Goal: Information Seeking & Learning: Check status

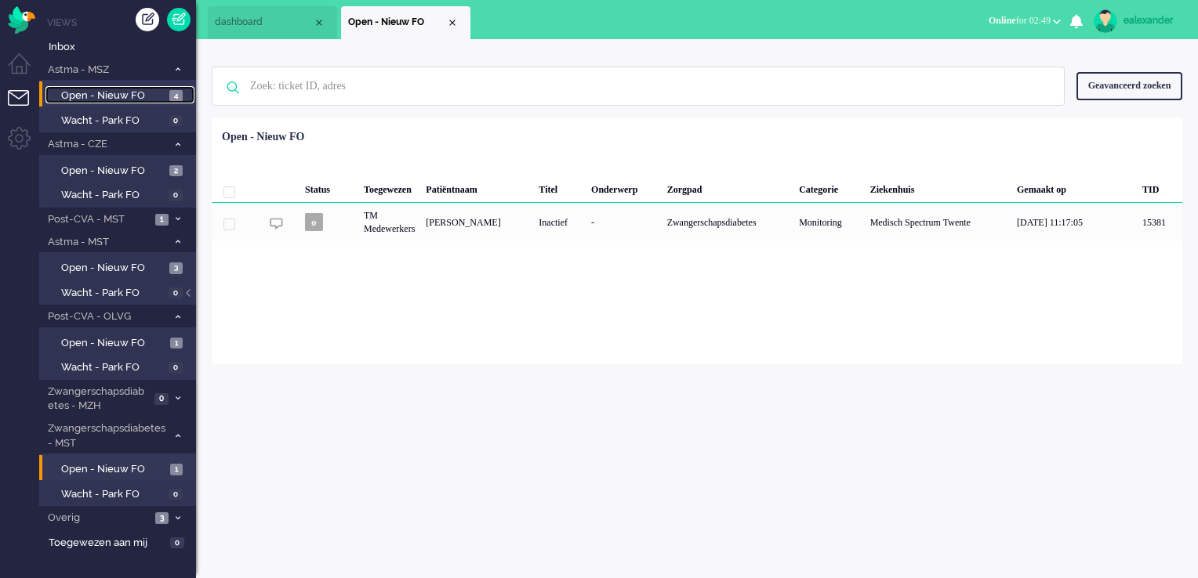
click at [119, 93] on span "Open - Nieuw FO" at bounding box center [113, 96] width 104 height 15
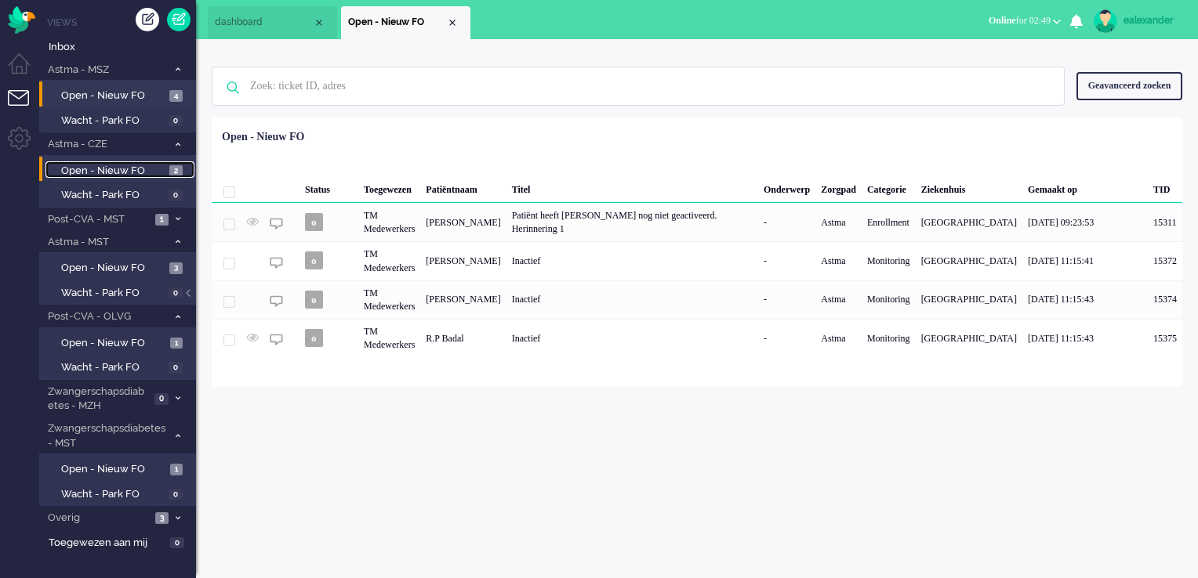
click at [154, 172] on span "Open - Nieuw FO" at bounding box center [113, 171] width 104 height 15
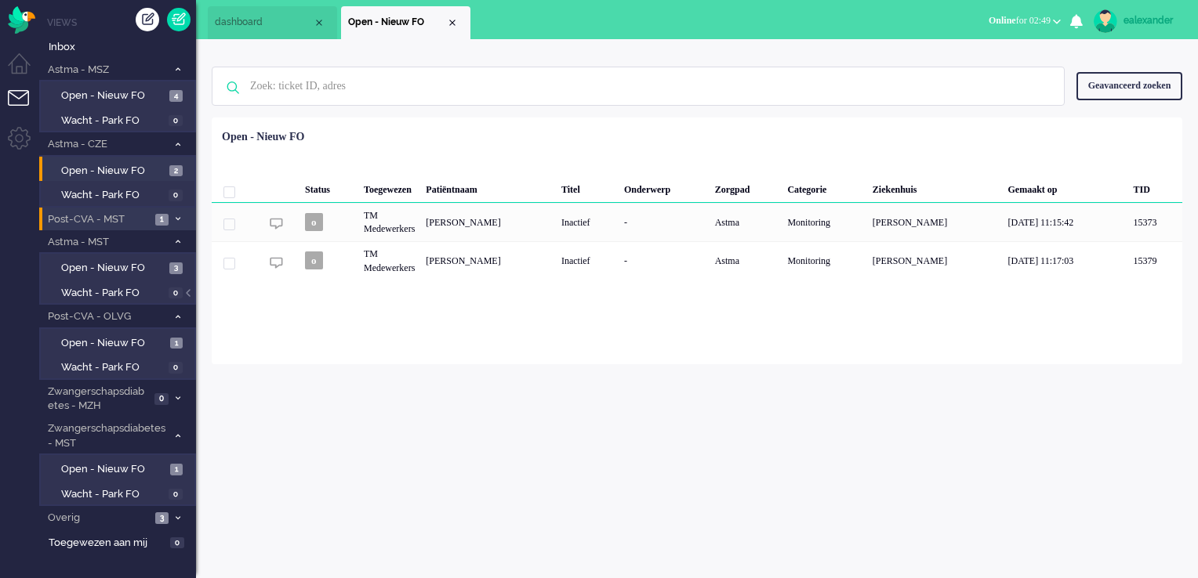
drag, startPoint x: 154, startPoint y: 218, endPoint x: 170, endPoint y: 218, distance: 16.5
click at [154, 218] on li "Post-CVA - MST 1" at bounding box center [117, 219] width 157 height 23
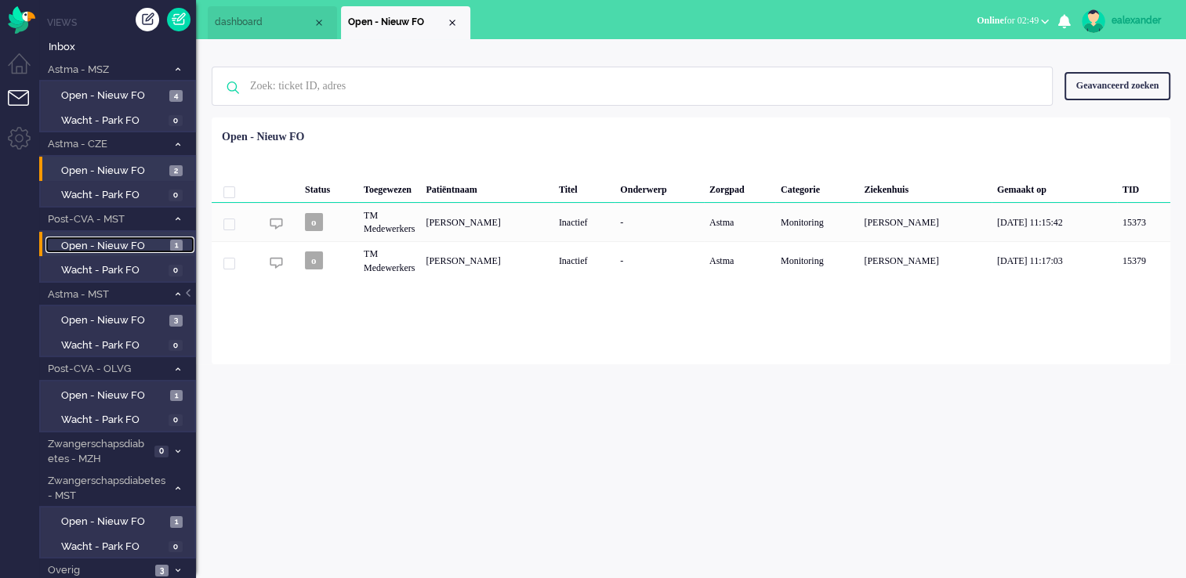
click at [175, 245] on span "1" at bounding box center [176, 246] width 13 height 12
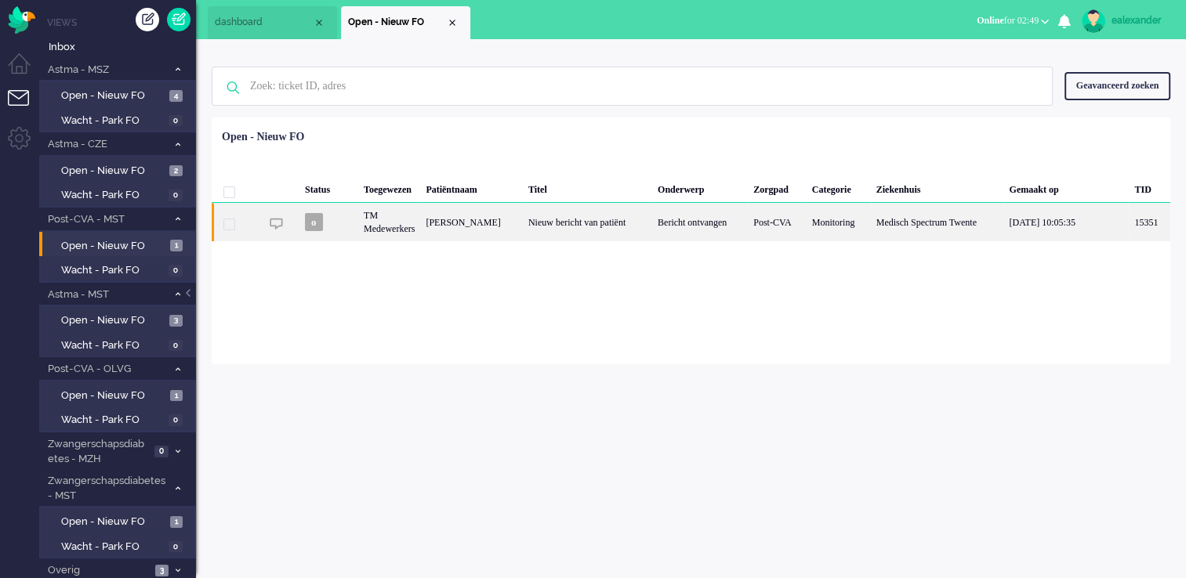
click at [570, 221] on div "Nieuw bericht van patiënt" at bounding box center [587, 222] width 129 height 38
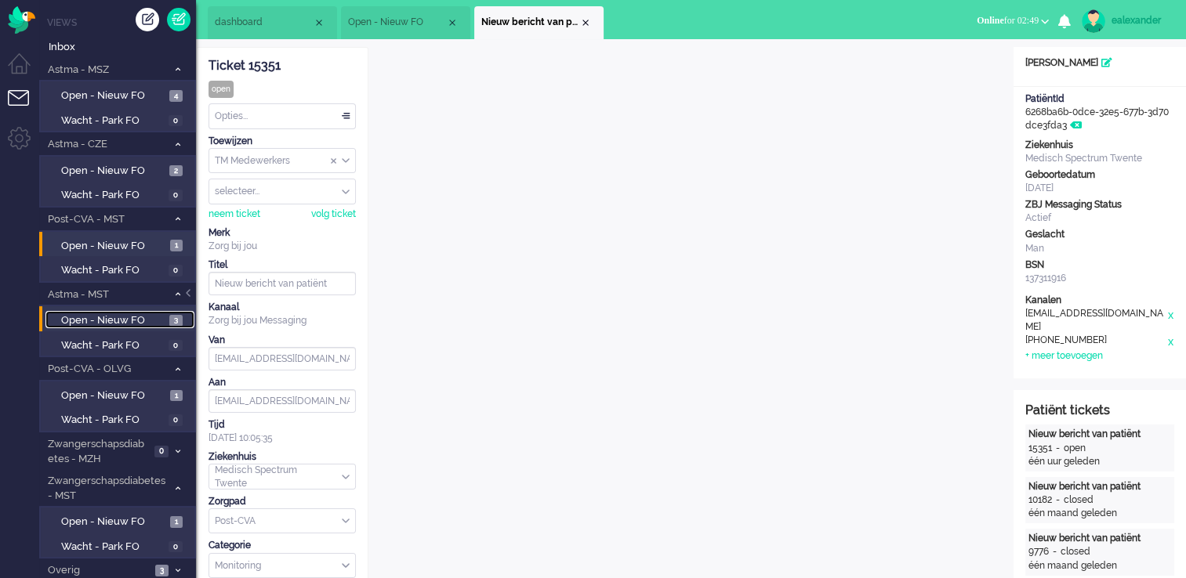
click at [141, 316] on span "Open - Nieuw FO" at bounding box center [113, 320] width 104 height 15
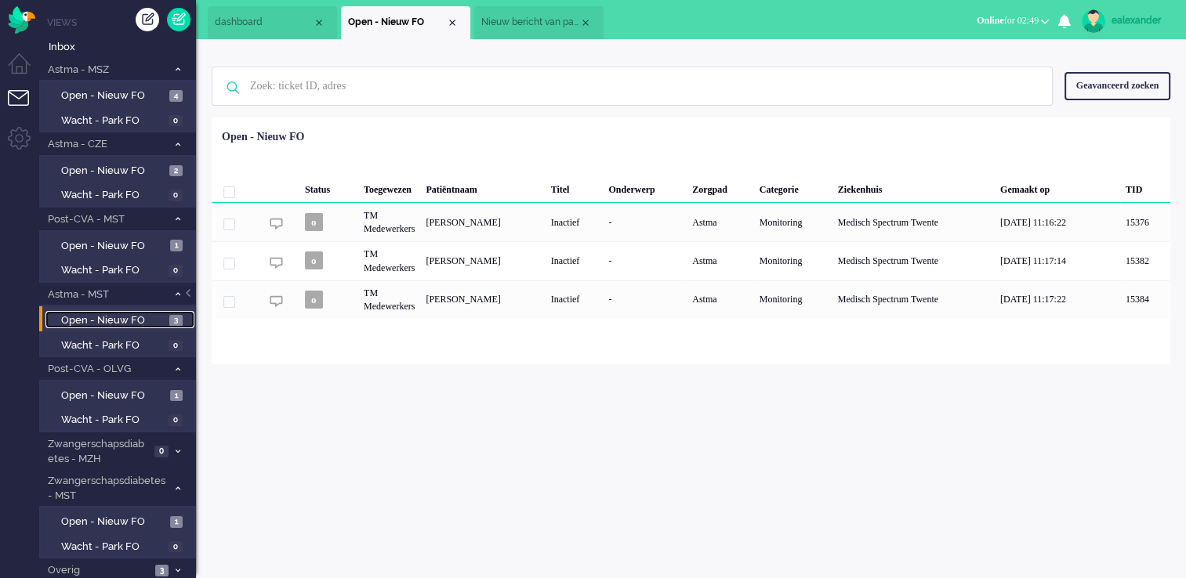
scroll to position [24, 0]
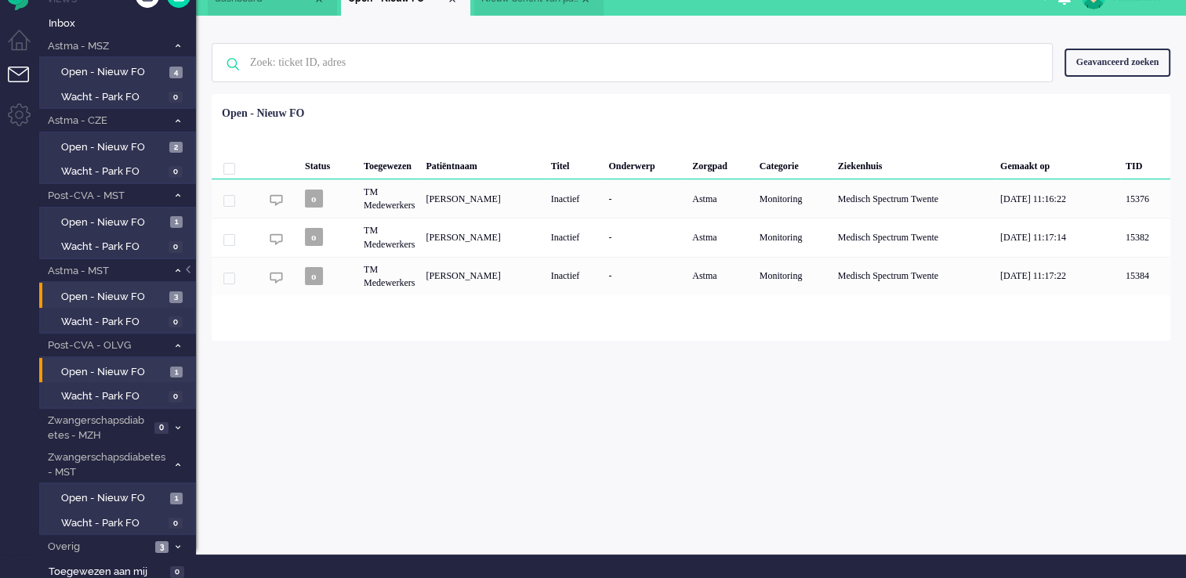
click at [110, 377] on li "Open - Nieuw FO 1" at bounding box center [116, 370] width 155 height 25
click at [141, 368] on span "Open - Nieuw FO" at bounding box center [113, 372] width 105 height 15
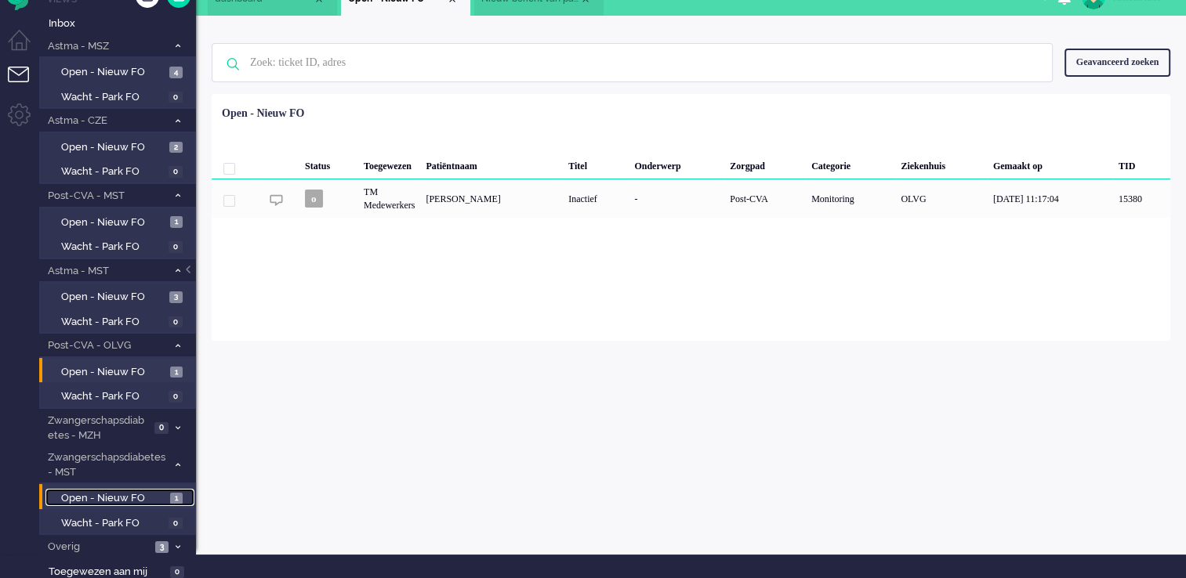
click at [133, 494] on span "Open - Nieuw FO" at bounding box center [113, 498] width 105 height 15
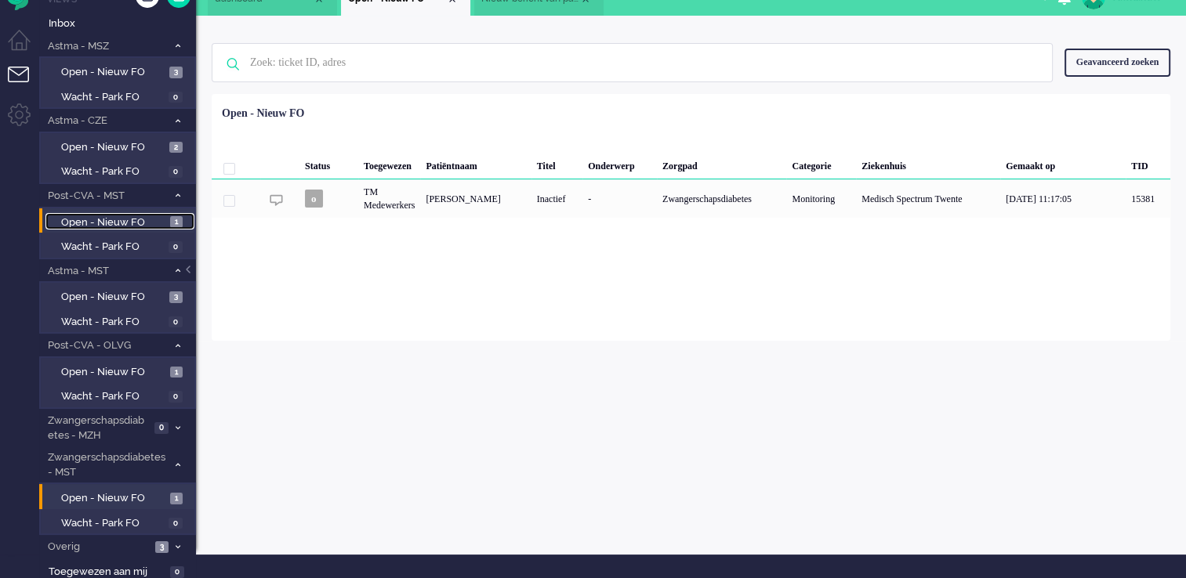
click at [116, 224] on span "Open - Nieuw FO" at bounding box center [113, 223] width 105 height 15
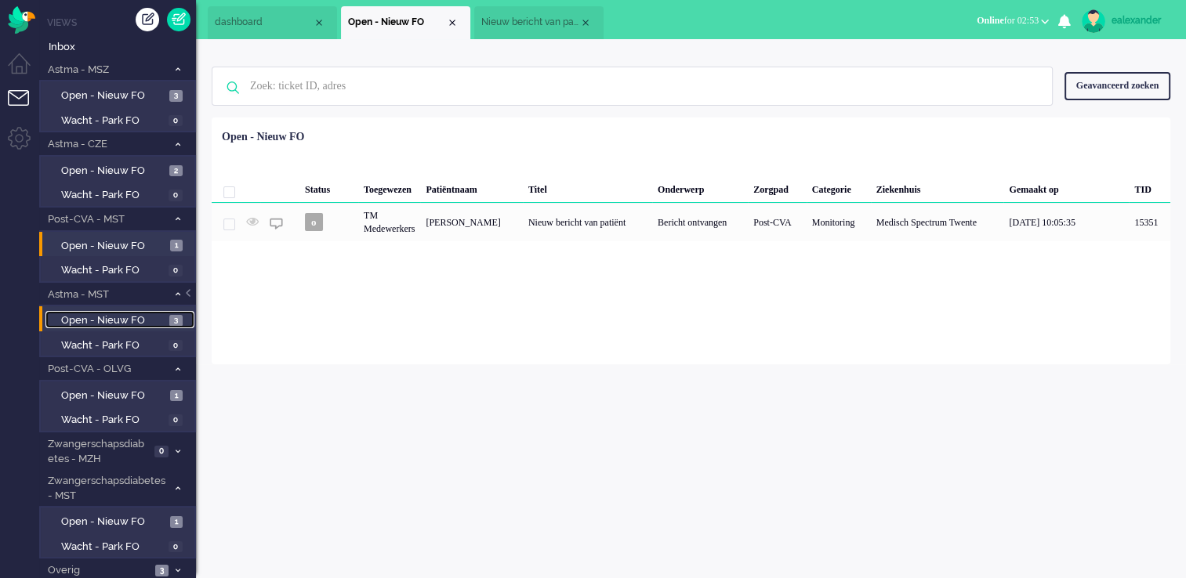
click at [163, 319] on span "Open - Nieuw FO" at bounding box center [113, 320] width 104 height 15
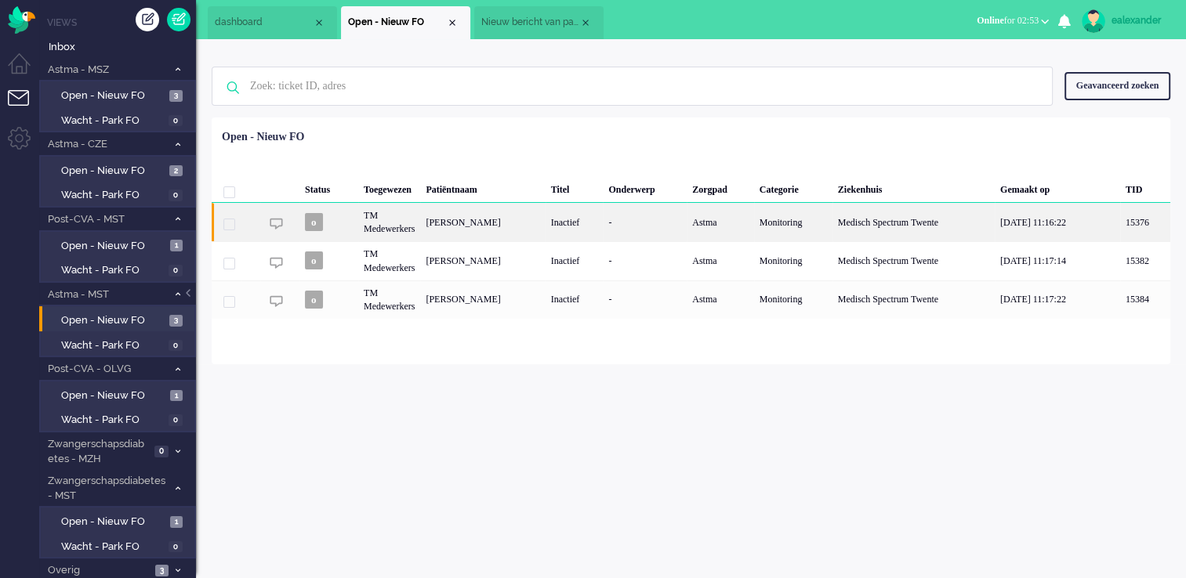
click at [545, 226] on div "[PERSON_NAME]" at bounding box center [482, 222] width 125 height 38
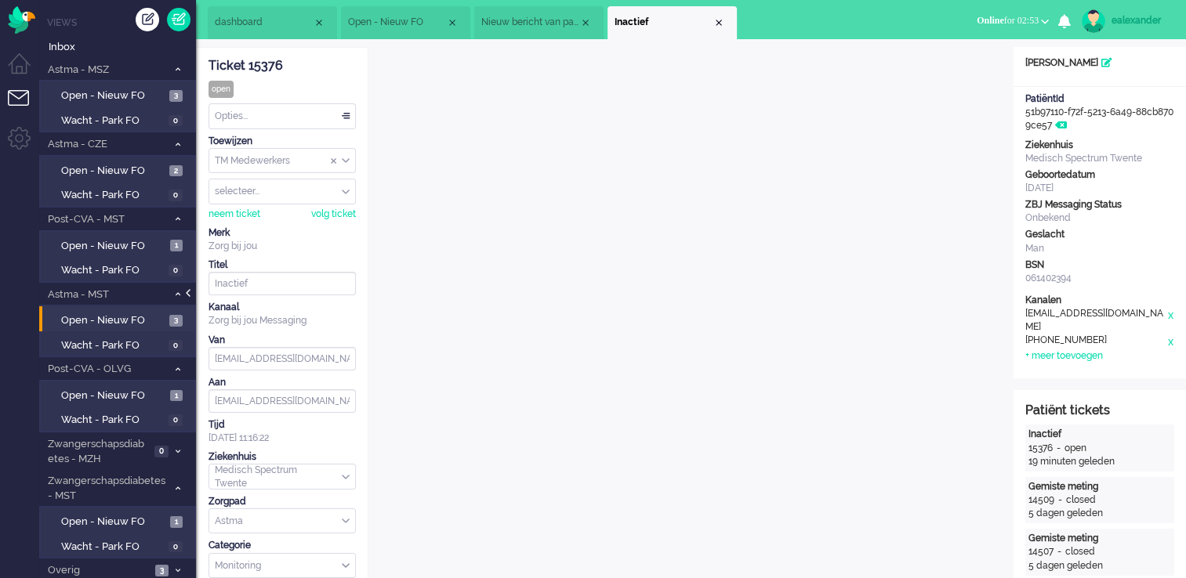
drag, startPoint x: 188, startPoint y: 296, endPoint x: 234, endPoint y: 281, distance: 48.1
click at [188, 296] on div at bounding box center [190, 301] width 8 height 24
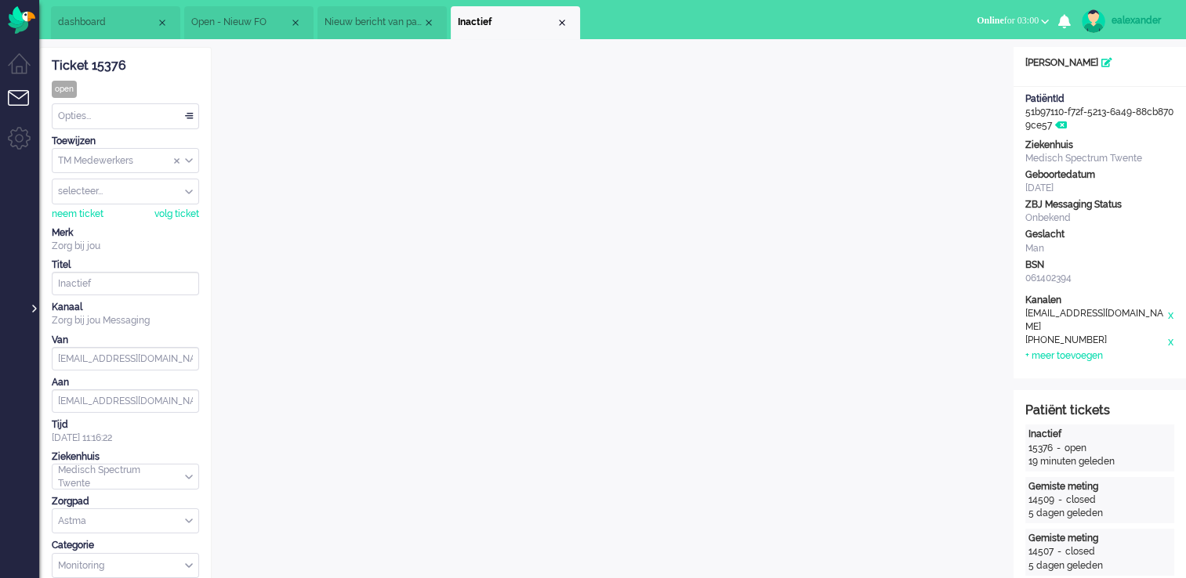
click at [29, 310] on div at bounding box center [33, 301] width 8 height 24
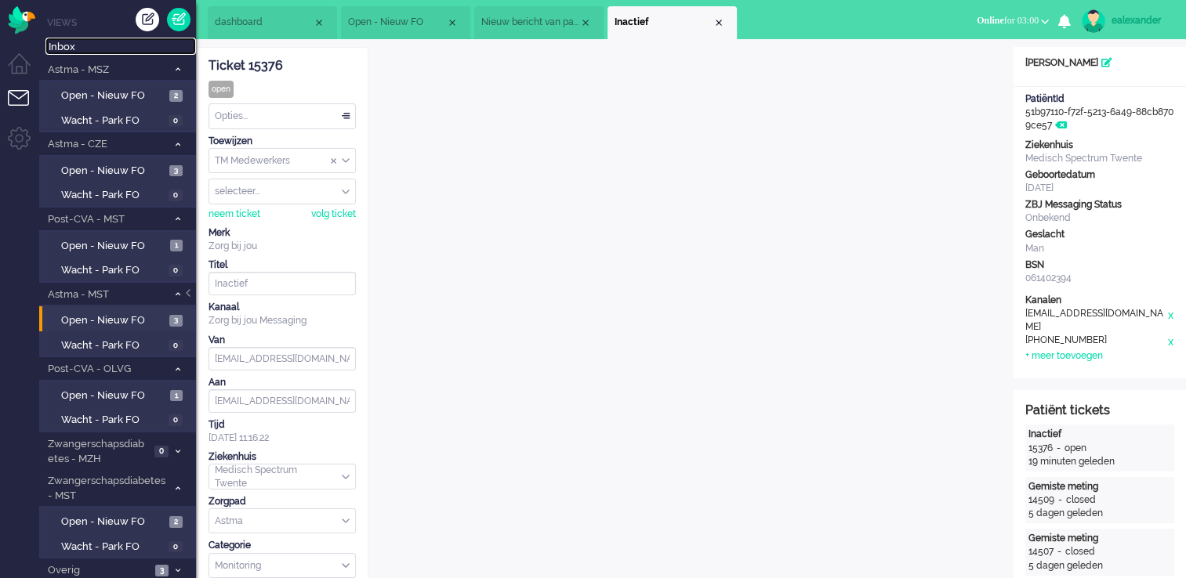
drag, startPoint x: 68, startPoint y: 52, endPoint x: 220, endPoint y: 48, distance: 152.1
click at [68, 52] on span "Inbox" at bounding box center [122, 47] width 147 height 15
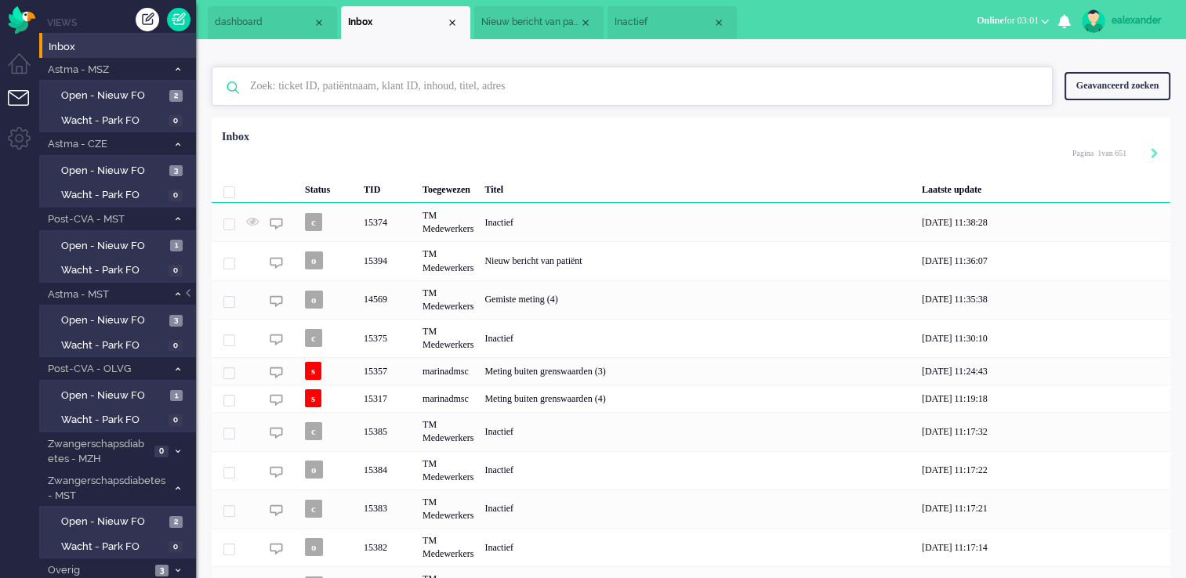
click at [538, 93] on input "text" at bounding box center [634, 86] width 792 height 38
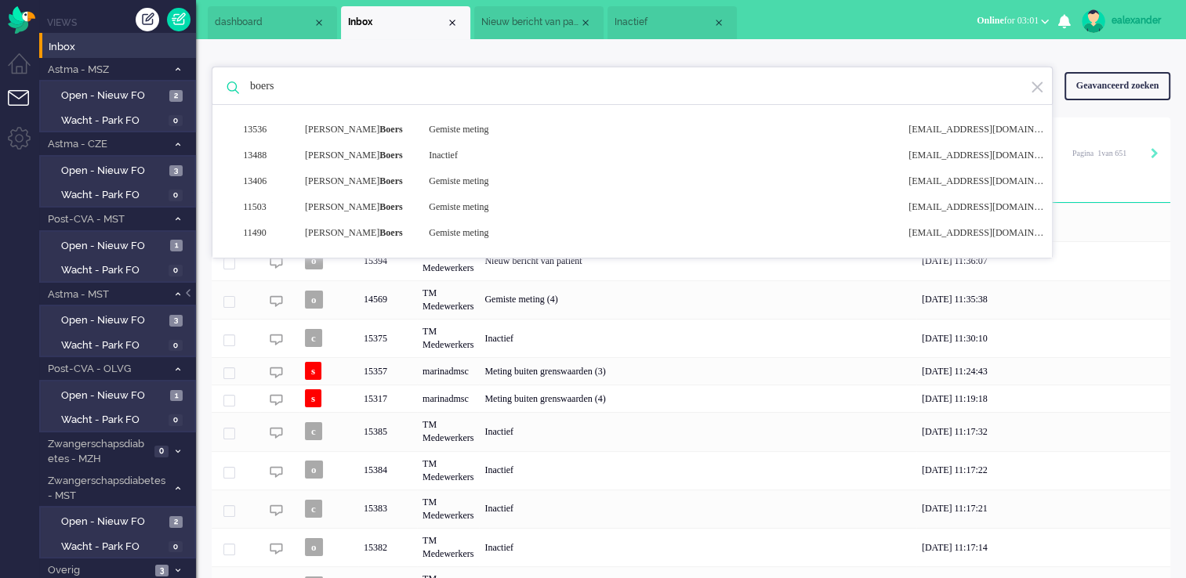
type input "boers"
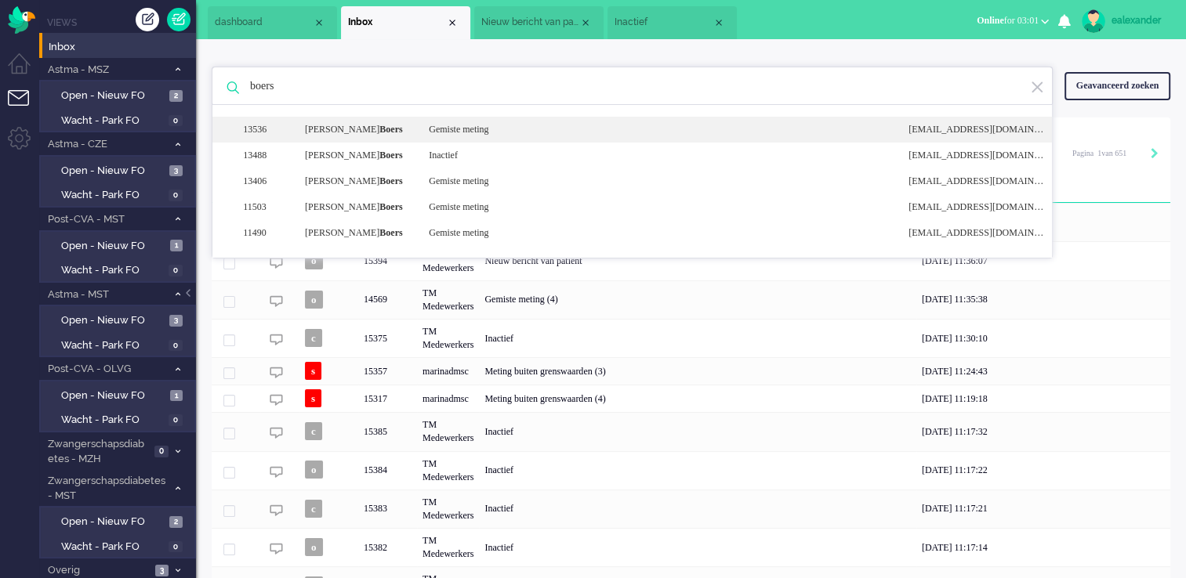
click at [496, 127] on div "Gemiste meting" at bounding box center [657, 129] width 480 height 13
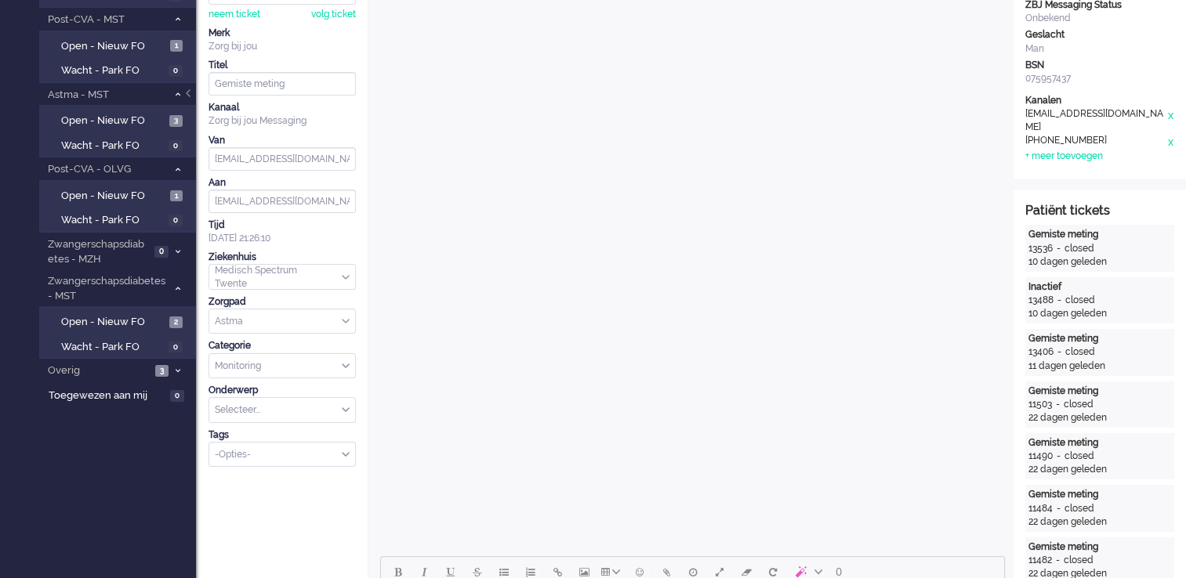
scroll to position [95, 0]
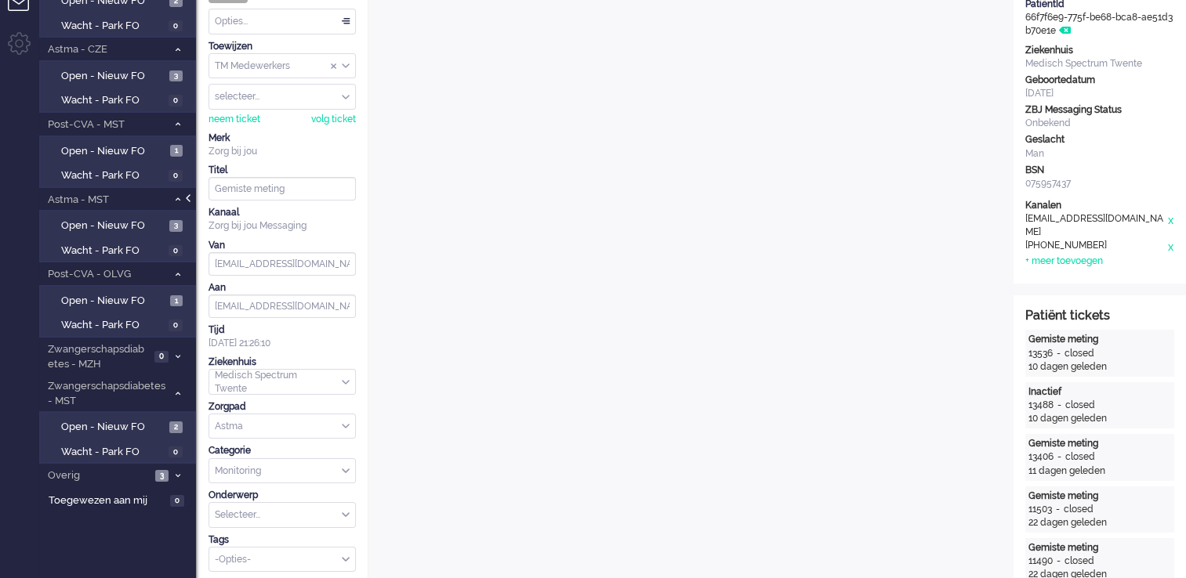
click at [190, 198] on div at bounding box center [190, 206] width 8 height 24
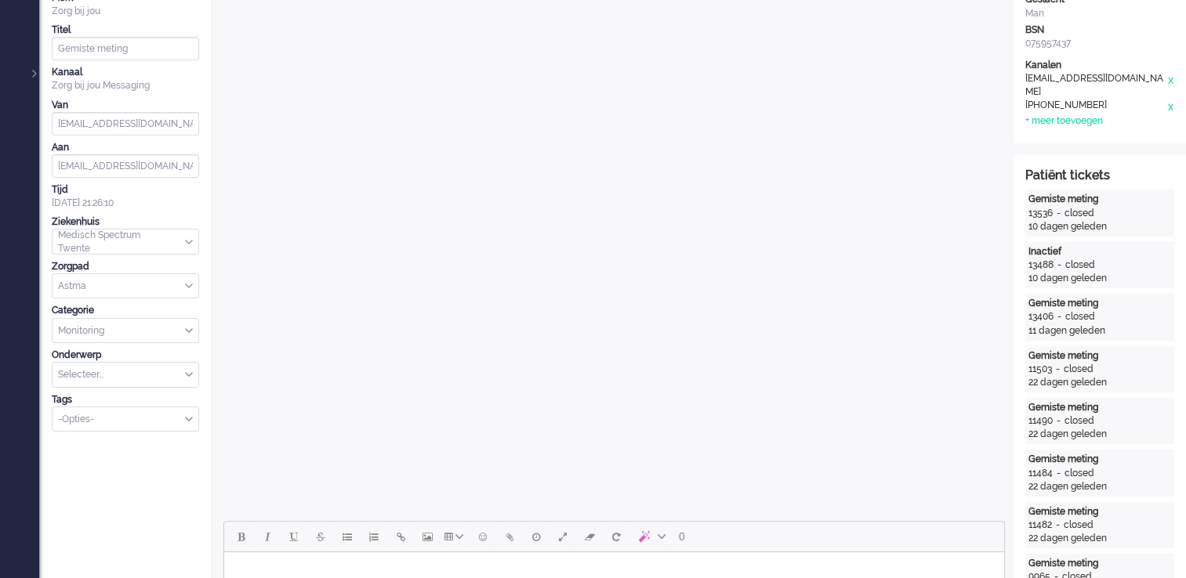
scroll to position [157, 0]
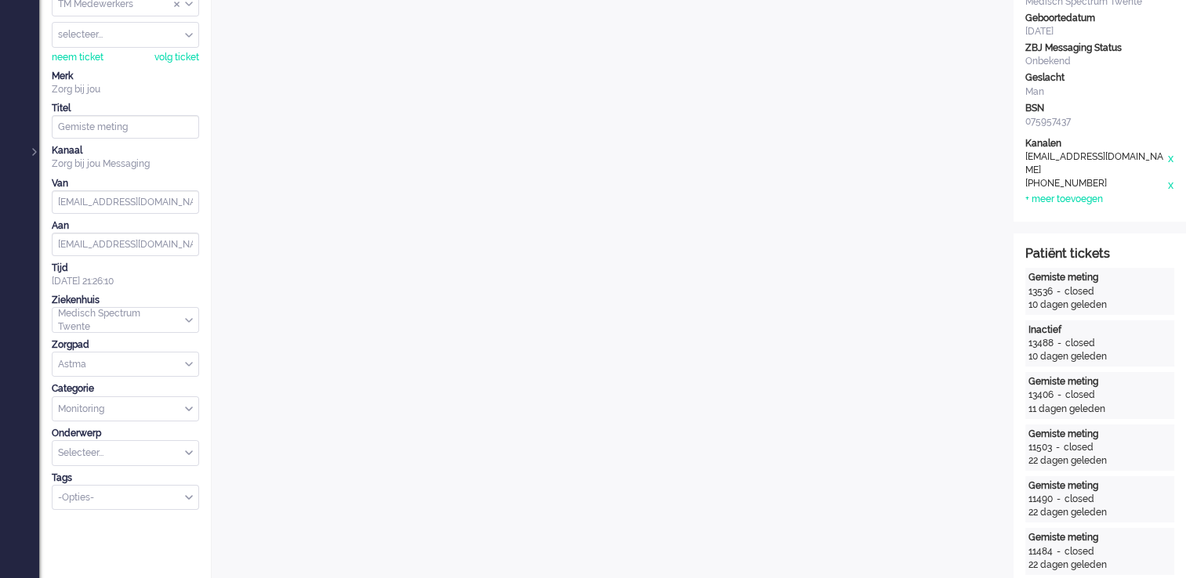
click at [29, 151] on div at bounding box center [33, 144] width 8 height 24
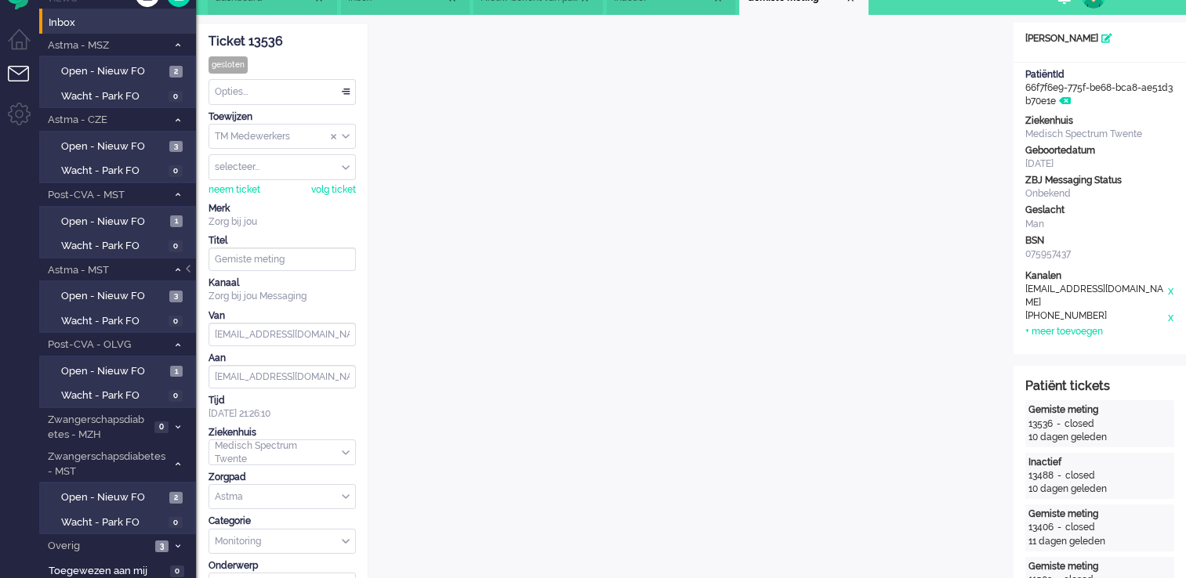
scroll to position [0, 0]
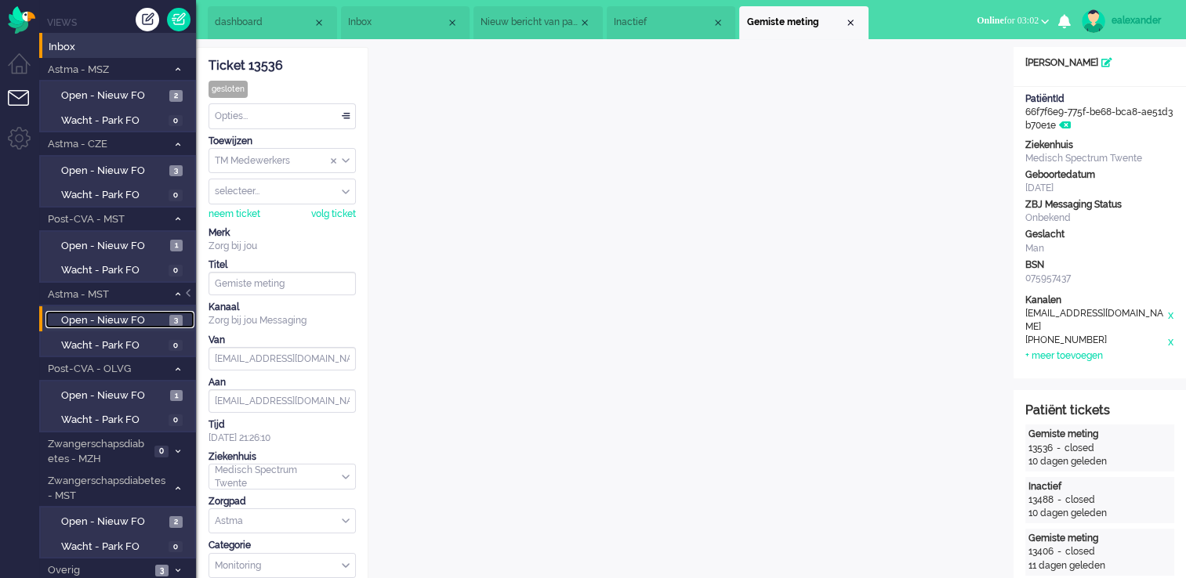
click at [146, 313] on span "Open - Nieuw FO" at bounding box center [113, 320] width 104 height 15
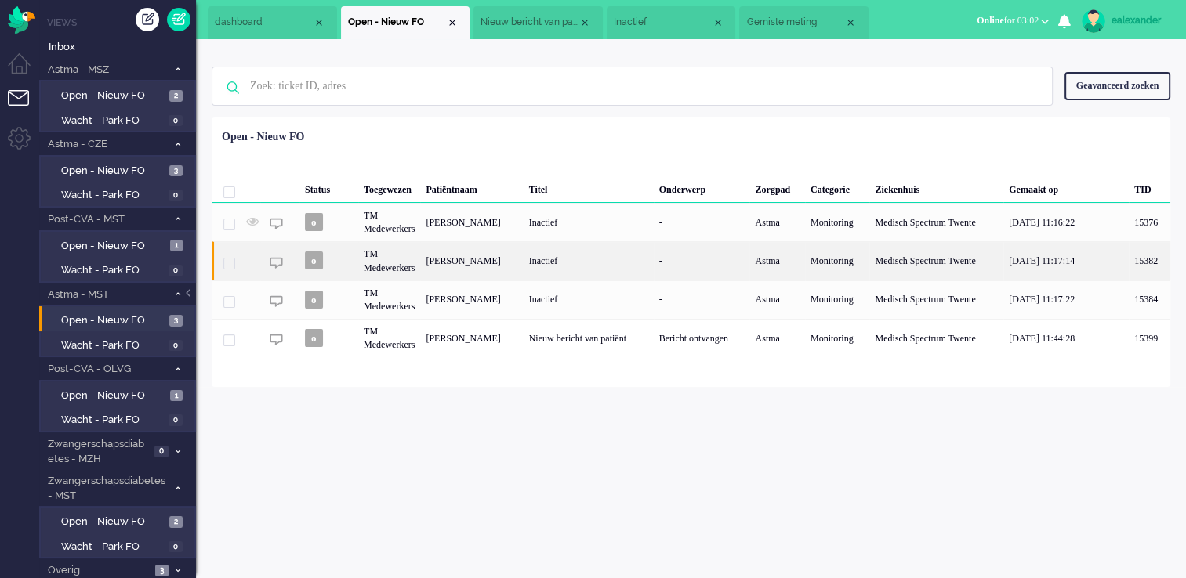
click at [523, 259] on div "[PERSON_NAME]" at bounding box center [471, 260] width 103 height 38
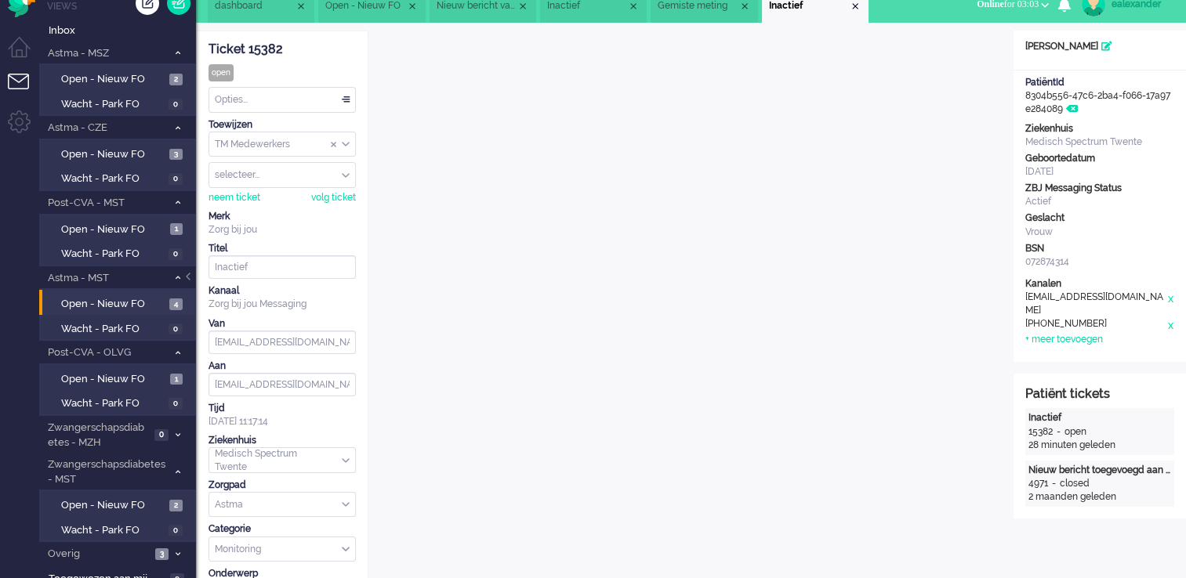
scroll to position [47, 0]
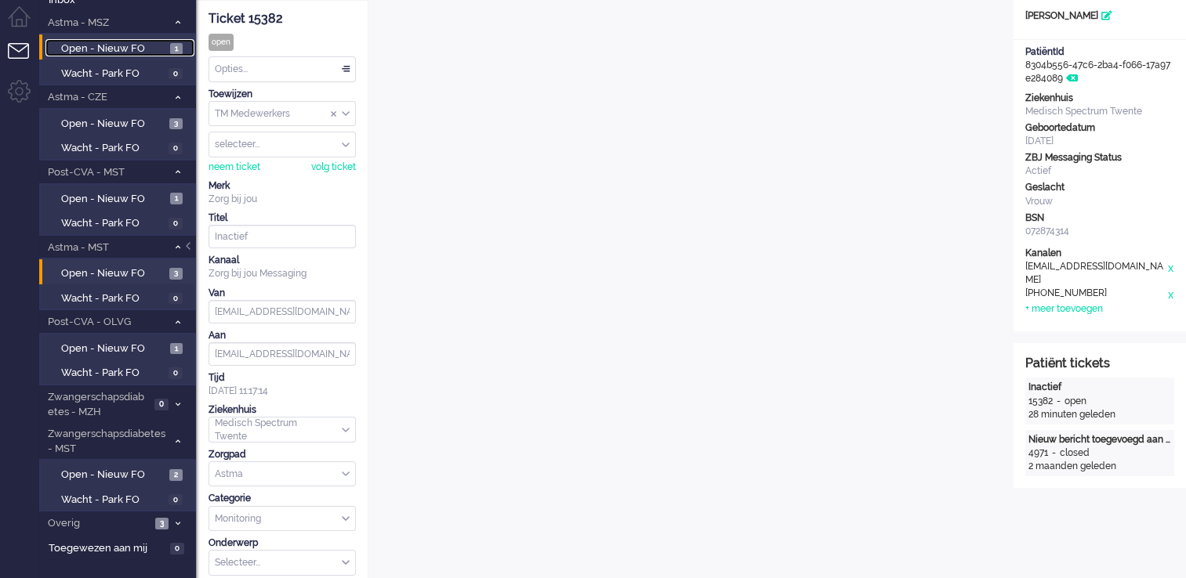
click at [158, 40] on link "Open - Nieuw FO 1" at bounding box center [119, 47] width 149 height 17
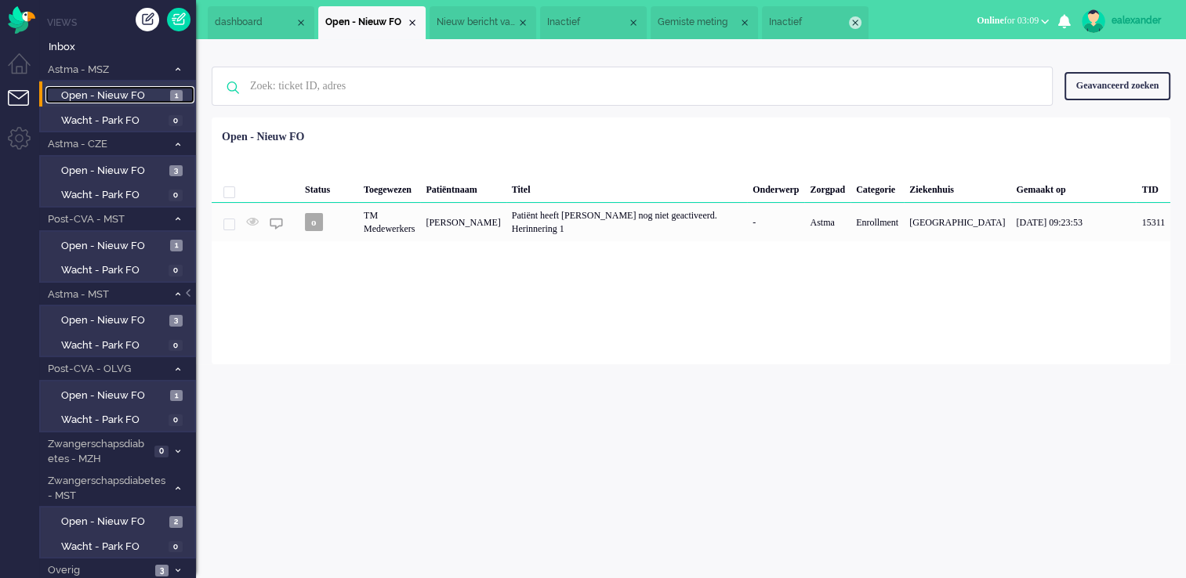
click at [861, 23] on div "Close tab" at bounding box center [855, 22] width 13 height 13
click at [854, 20] on div "Close tab" at bounding box center [850, 22] width 13 height 13
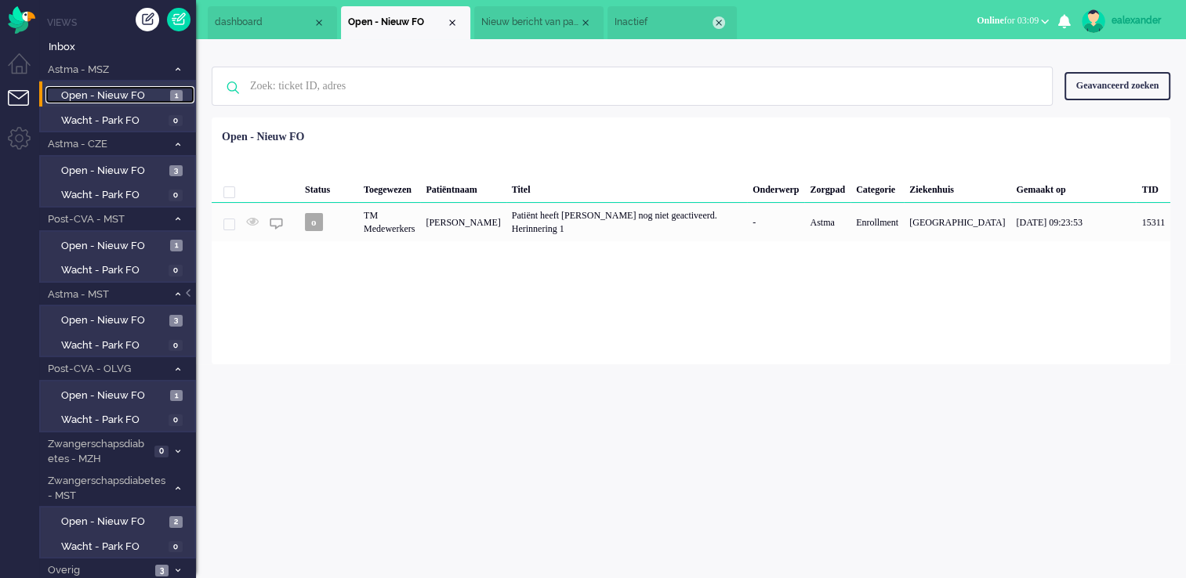
click at [717, 24] on div "Close tab" at bounding box center [718, 22] width 13 height 13
click at [586, 23] on div "Close tab" at bounding box center [585, 22] width 13 height 13
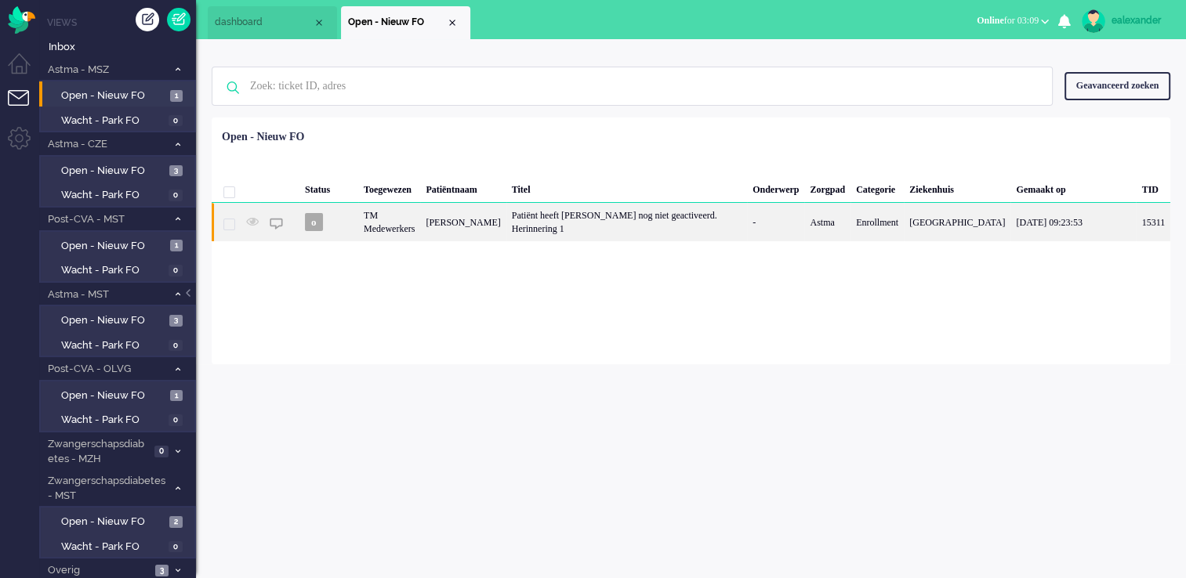
click at [626, 231] on div "Patiënt heeft [PERSON_NAME] nog niet geactiveerd. Herinnering 1" at bounding box center [626, 222] width 241 height 38
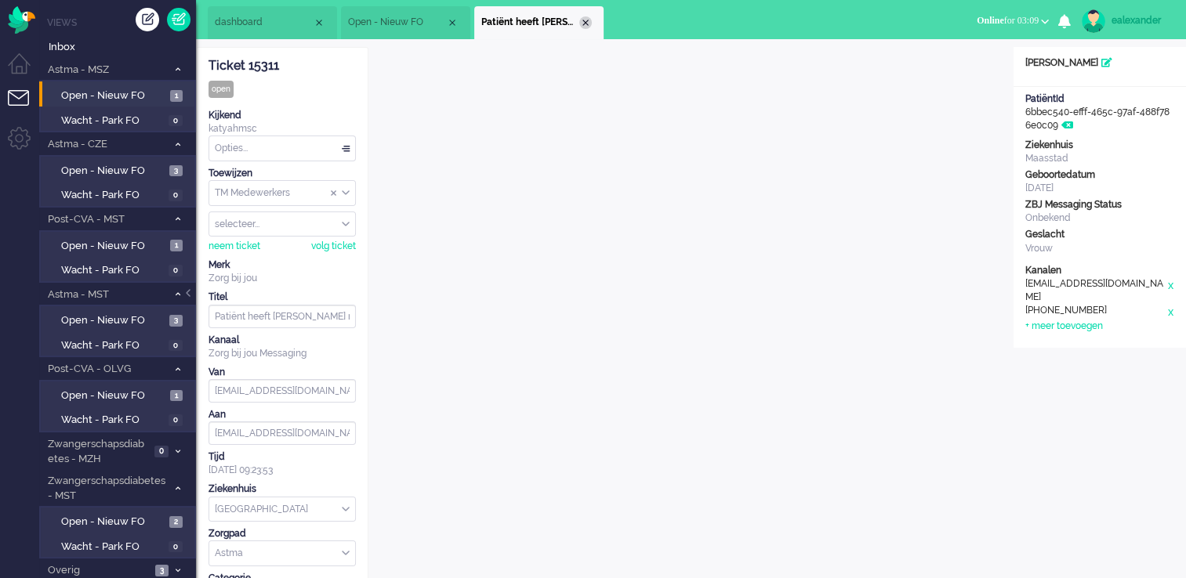
click at [586, 20] on div "Close tab" at bounding box center [585, 22] width 13 height 13
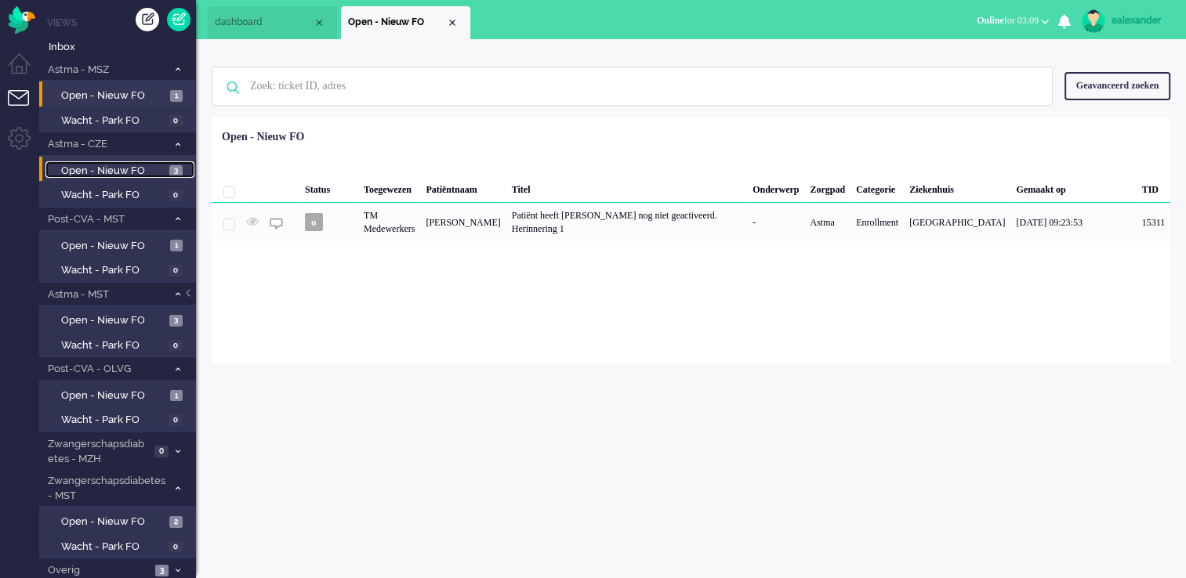
click at [125, 172] on span "Open - Nieuw FO" at bounding box center [113, 171] width 104 height 15
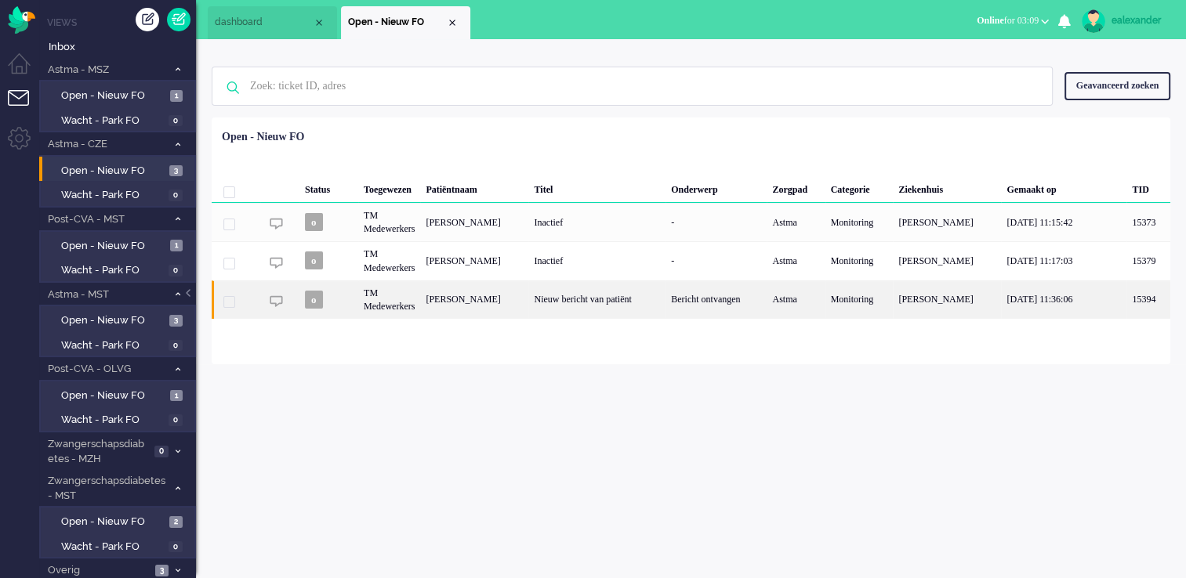
click at [605, 306] on div "Nieuw bericht van patiënt" at bounding box center [596, 300] width 137 height 38
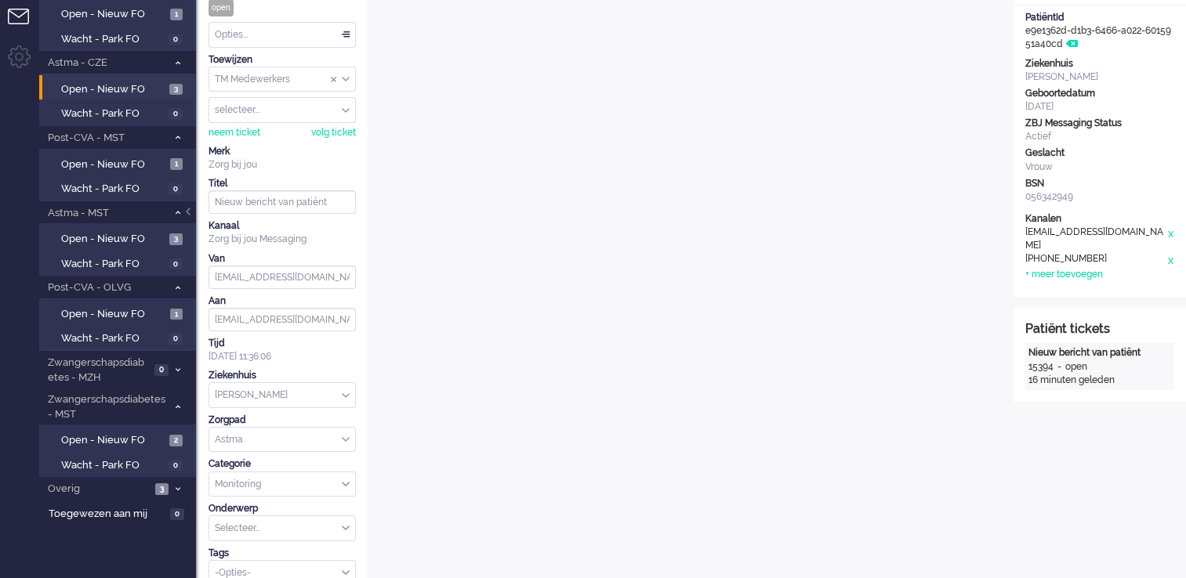
scroll to position [55, 0]
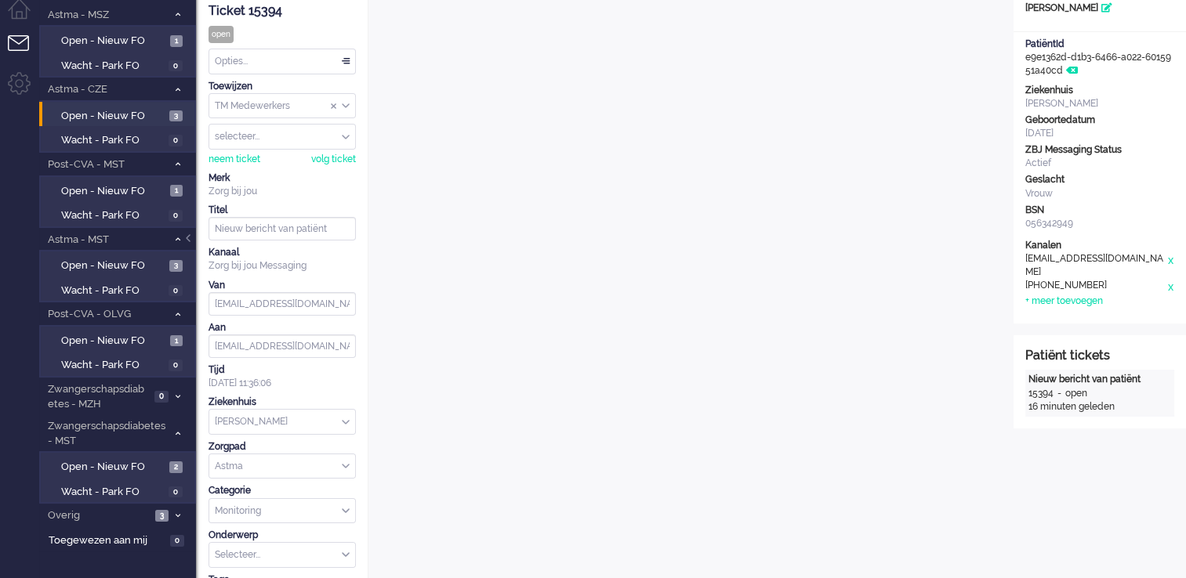
click at [346, 107] on div "TM Medewerkers" at bounding box center [282, 106] width 146 height 24
click at [328, 154] on li "TM Verpleegkundigen" at bounding box center [282, 152] width 146 height 23
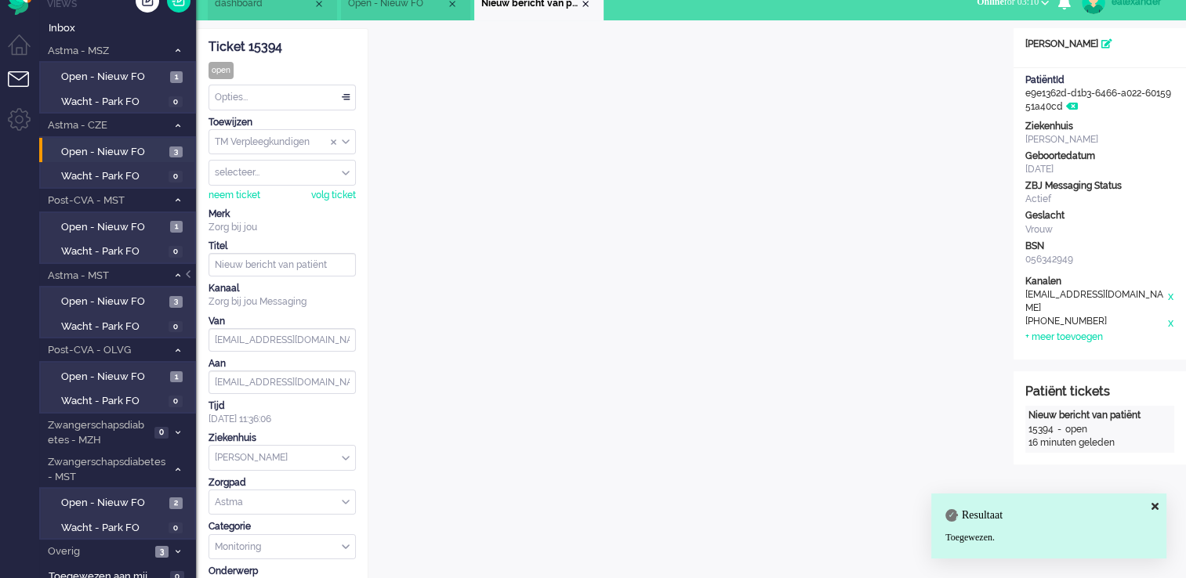
scroll to position [0, 0]
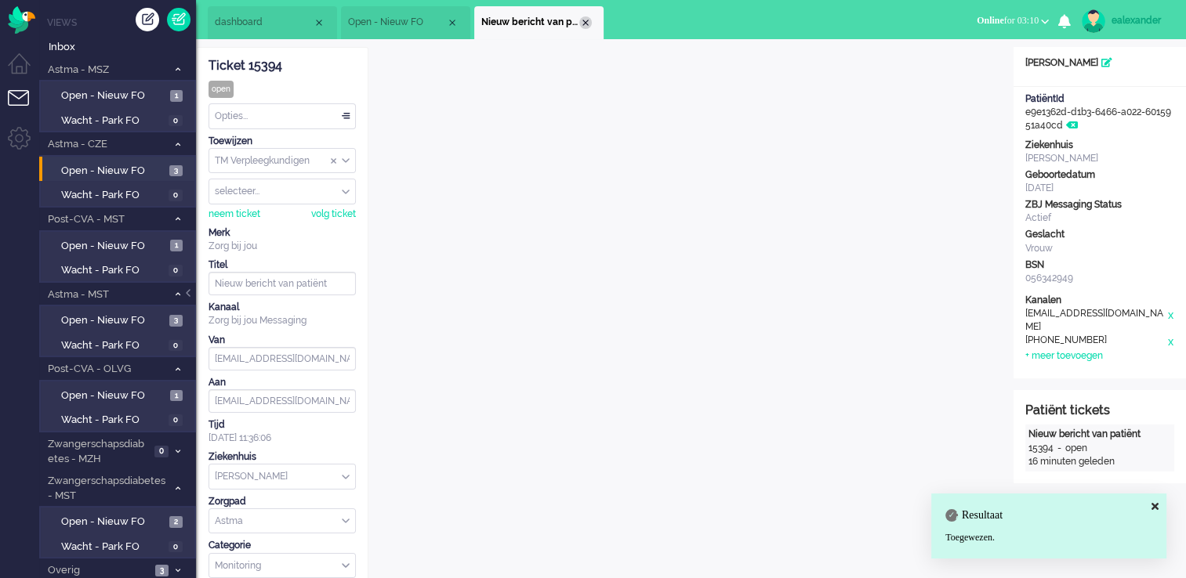
click at [586, 24] on div "Close tab" at bounding box center [585, 22] width 13 height 13
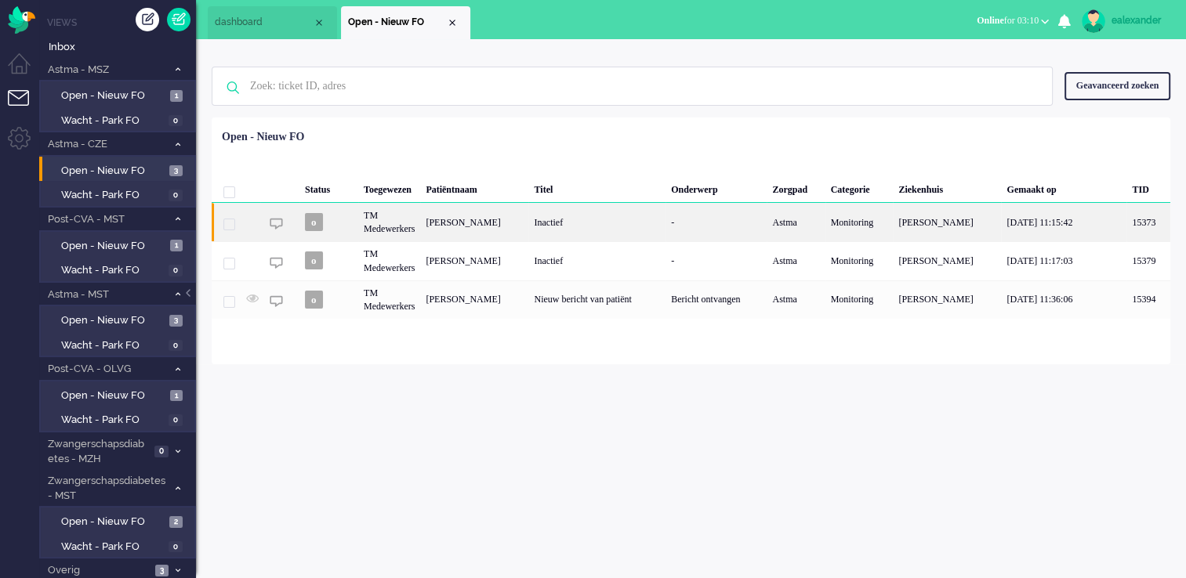
click at [601, 219] on div "Inactief" at bounding box center [596, 222] width 137 height 38
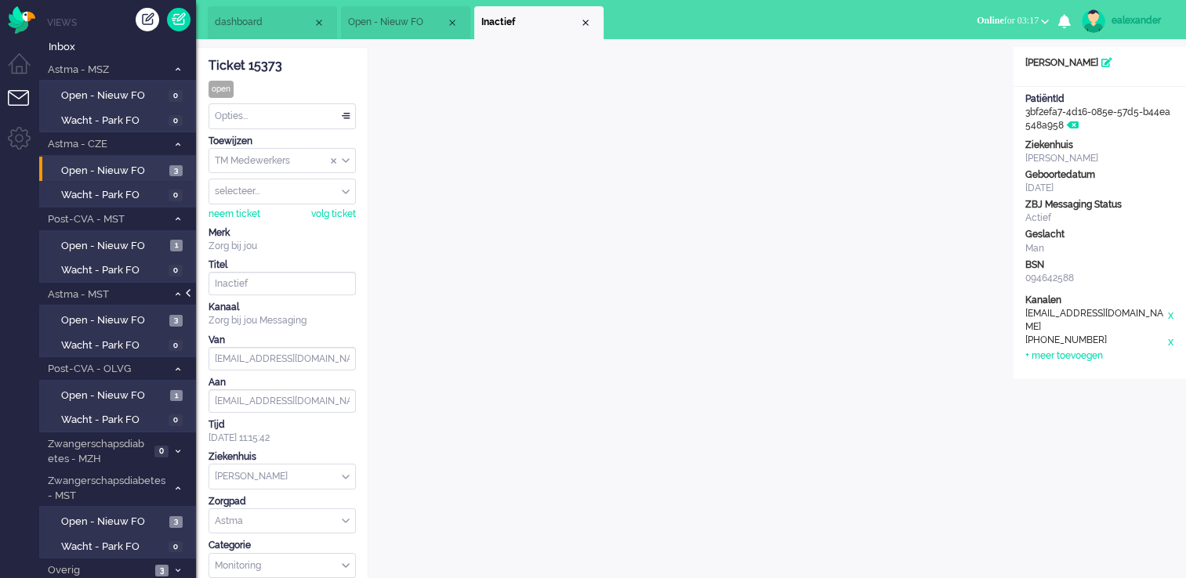
click at [191, 293] on div at bounding box center [190, 301] width 8 height 24
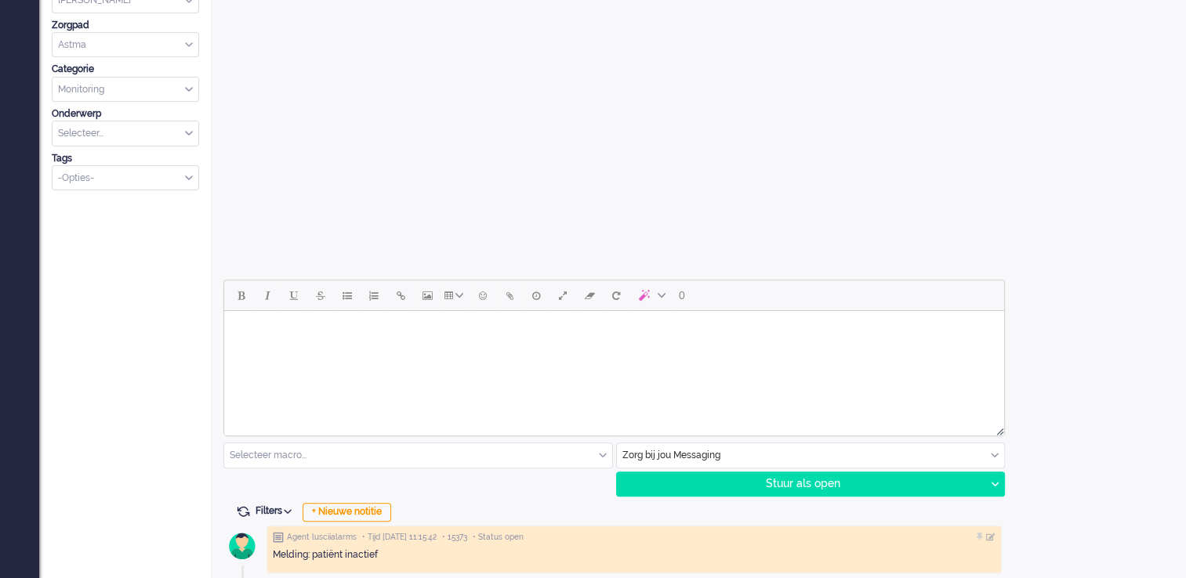
scroll to position [483, 0]
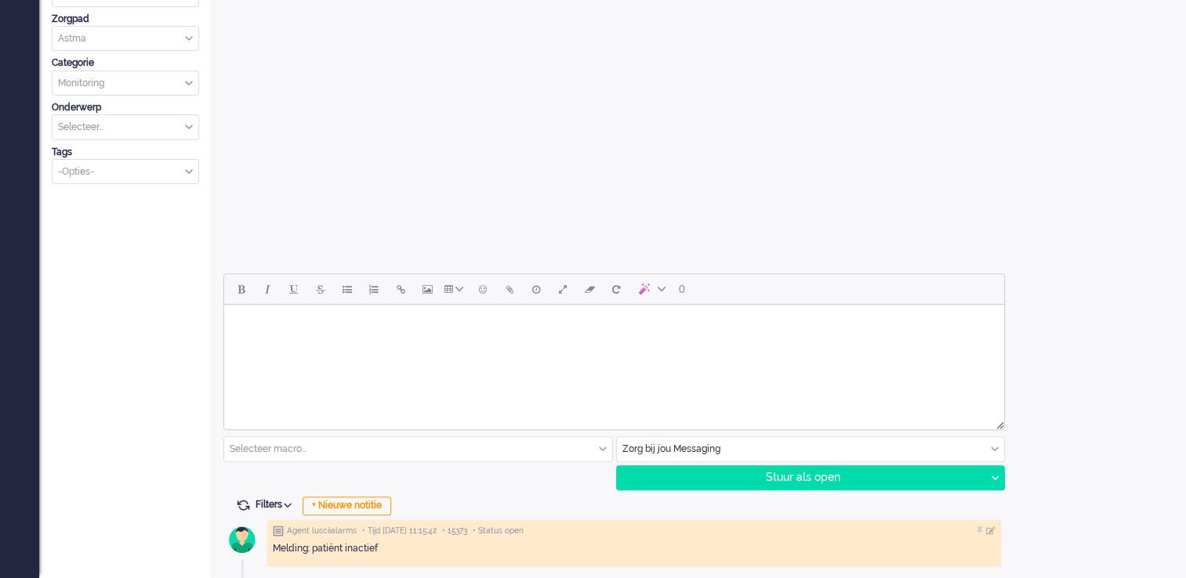
click at [465, 345] on html at bounding box center [614, 325] width 780 height 40
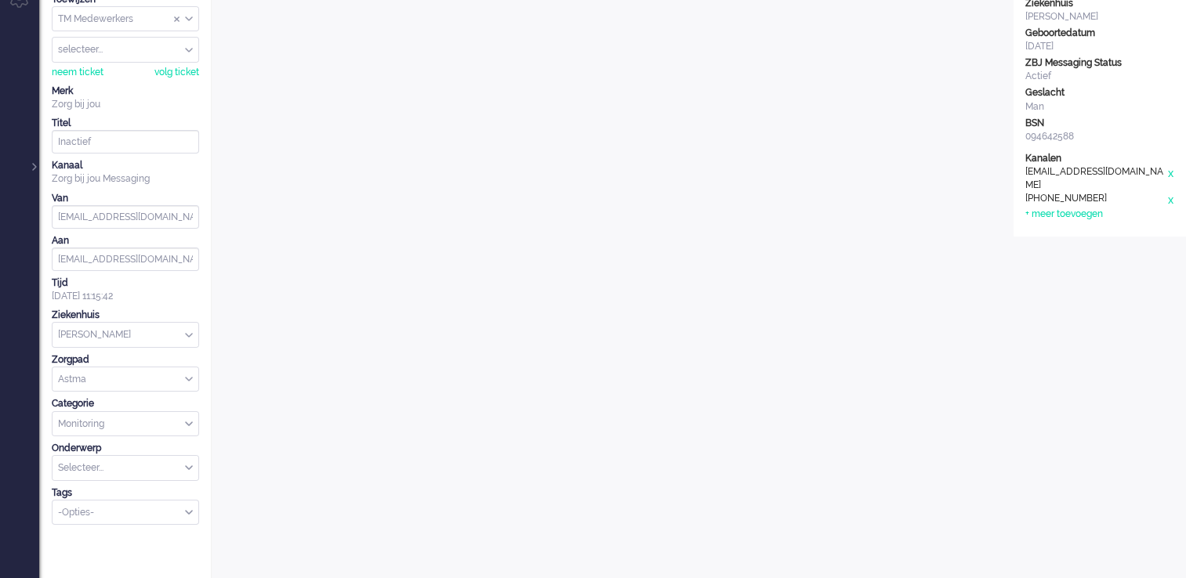
scroll to position [0, 0]
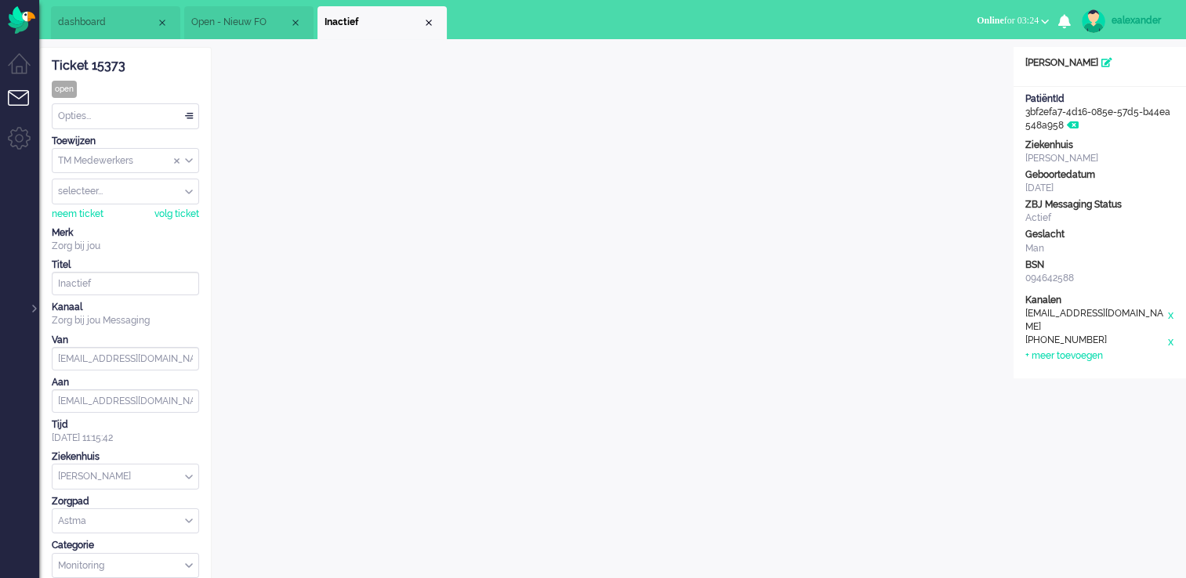
drag, startPoint x: 422, startPoint y: 17, endPoint x: 409, endPoint y: 28, distance: 16.7
click at [422, 17] on span "Inactief" at bounding box center [373, 22] width 98 height 13
click at [433, 24] on div "Close tab" at bounding box center [428, 22] width 13 height 13
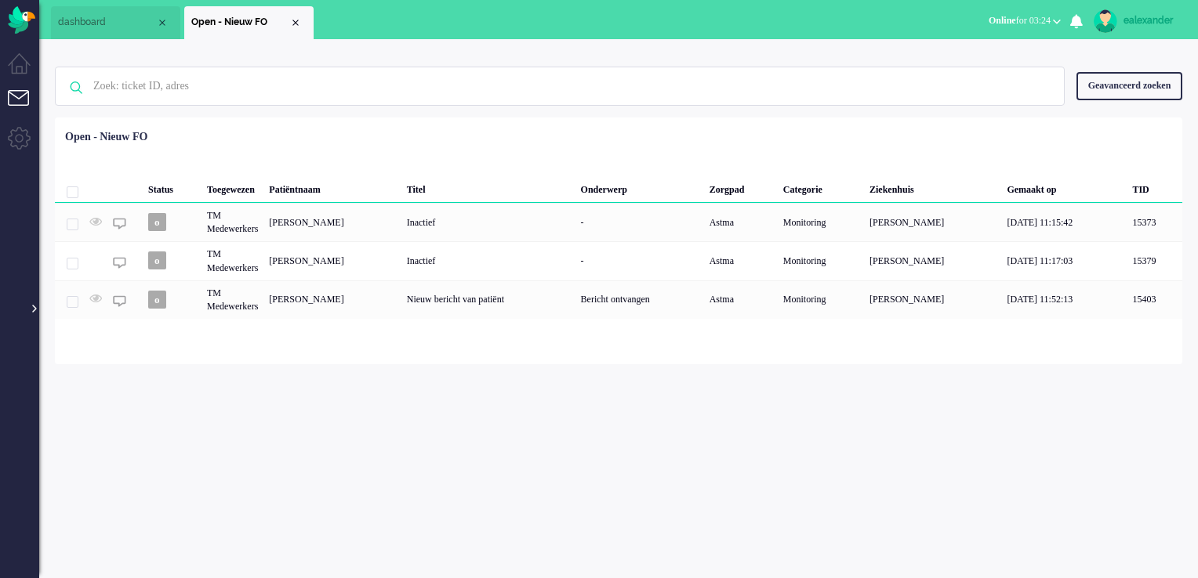
click at [30, 309] on div at bounding box center [33, 301] width 8 height 24
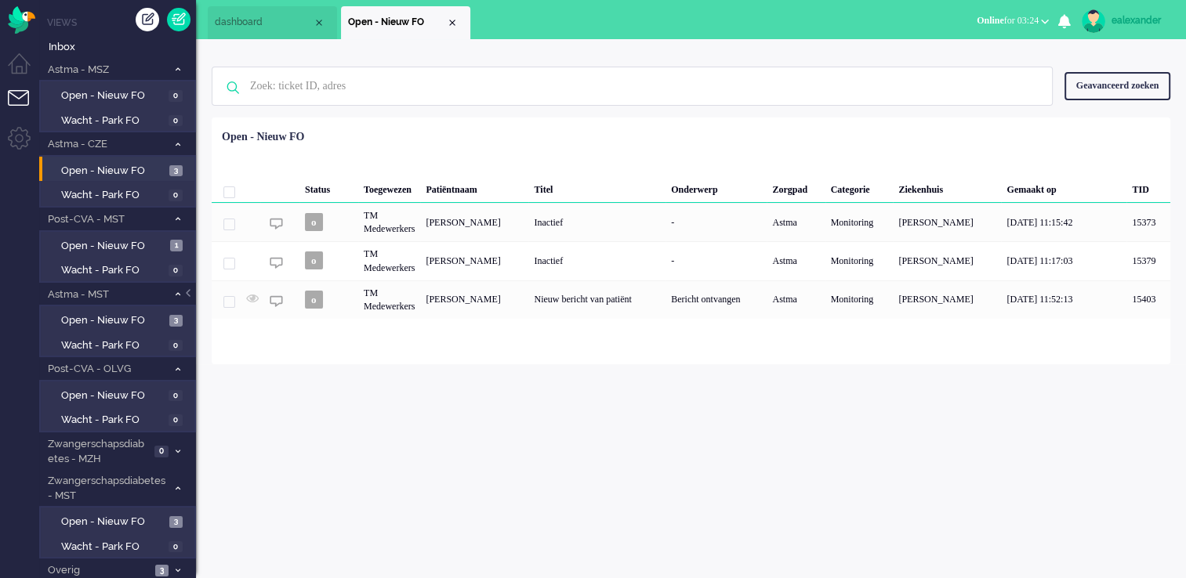
scroll to position [24, 0]
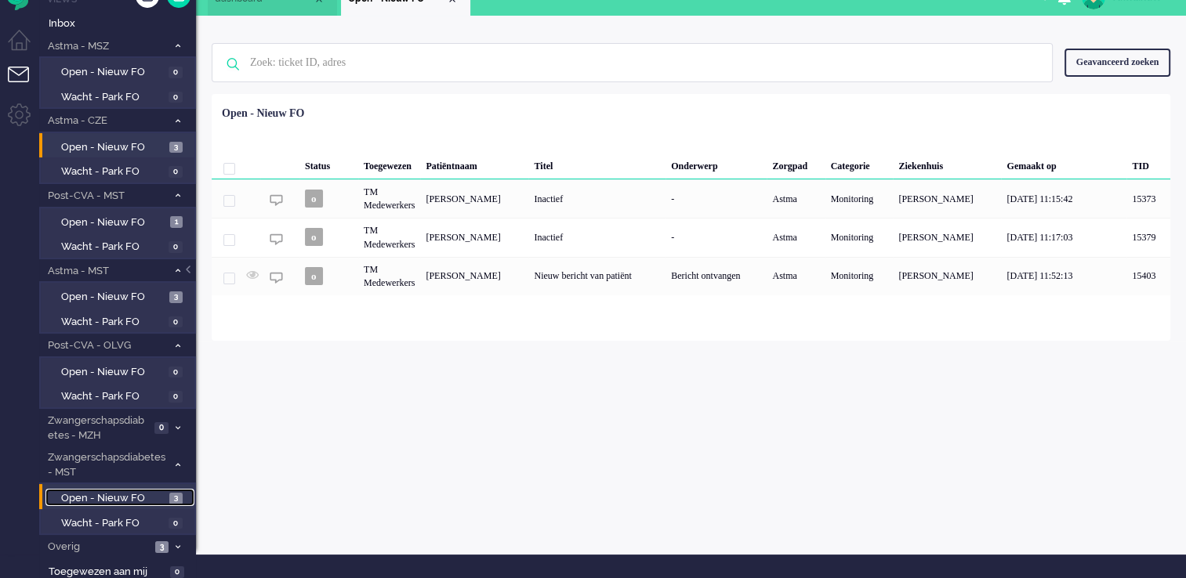
click at [165, 495] on span "Open - Nieuw FO" at bounding box center [113, 498] width 104 height 15
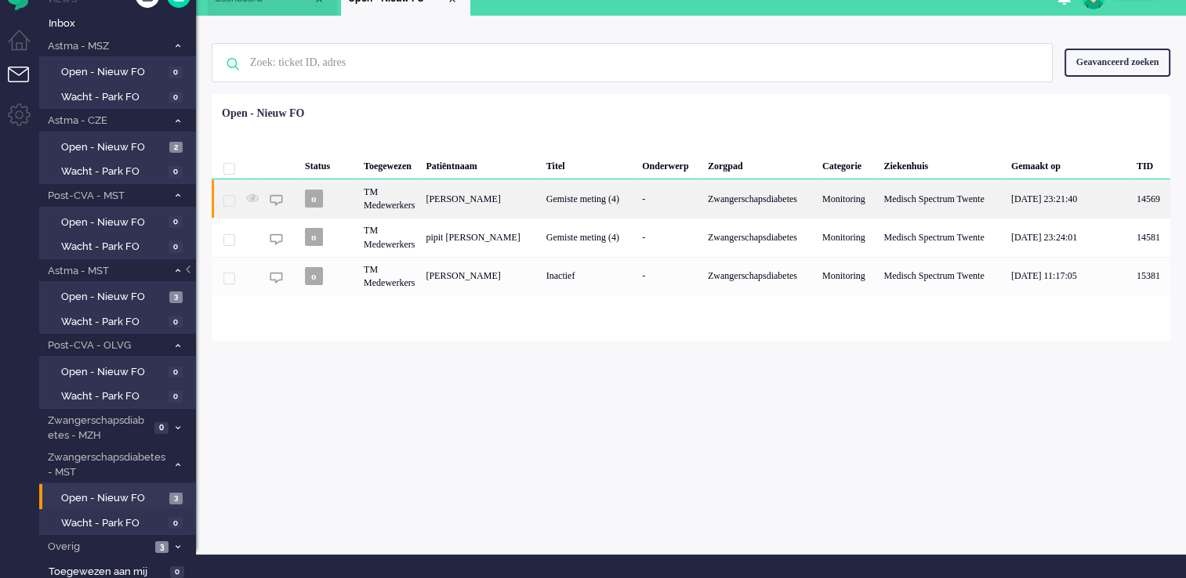
click at [603, 205] on div "Gemiste meting (4)" at bounding box center [589, 198] width 96 height 38
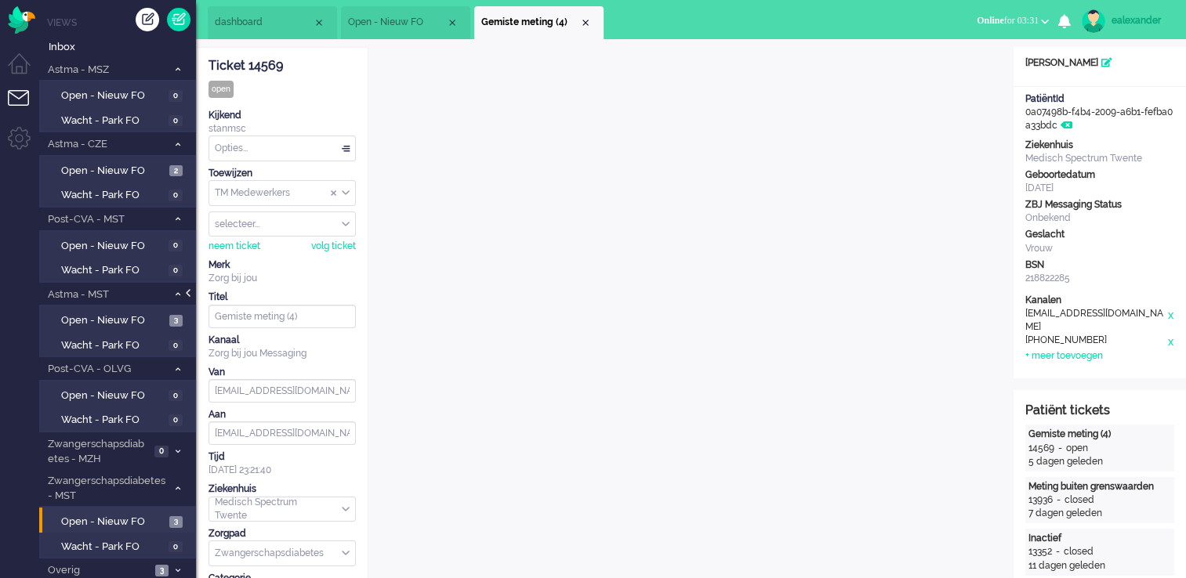
click at [190, 298] on div at bounding box center [190, 301] width 8 height 24
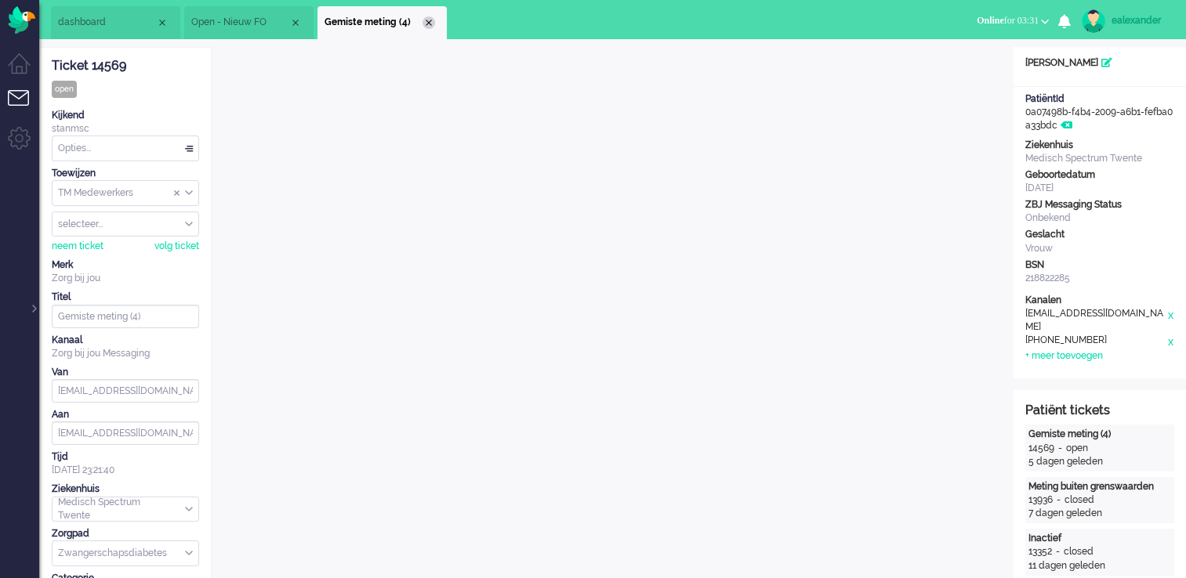
click at [432, 26] on div "Close tab" at bounding box center [428, 22] width 13 height 13
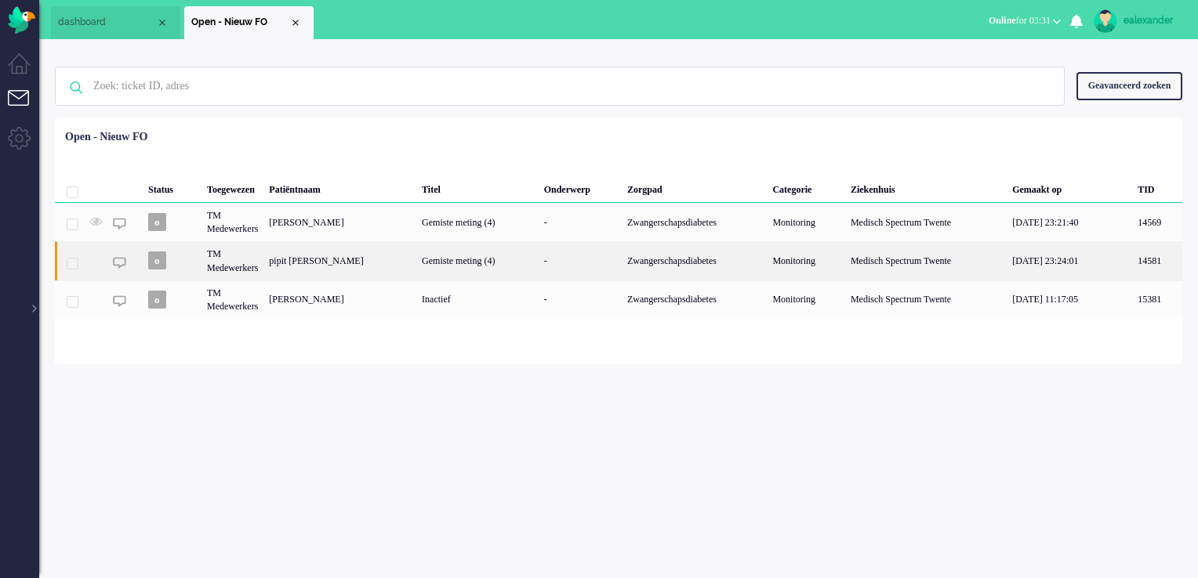
click at [338, 252] on div "pipit [PERSON_NAME]" at bounding box center [339, 260] width 153 height 38
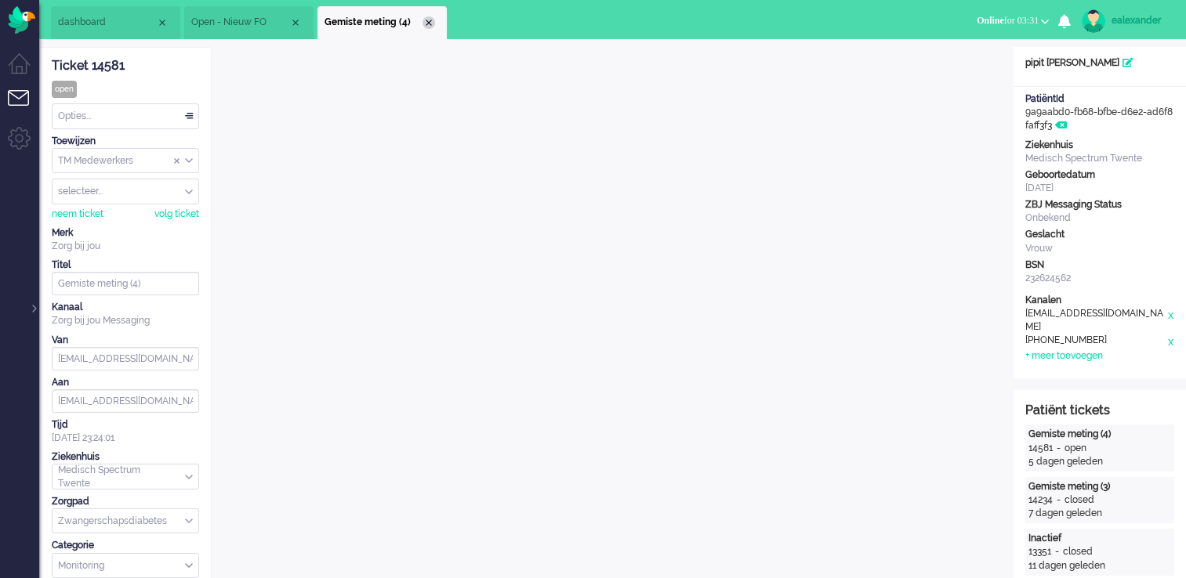
click at [429, 24] on div "Close tab" at bounding box center [428, 22] width 13 height 13
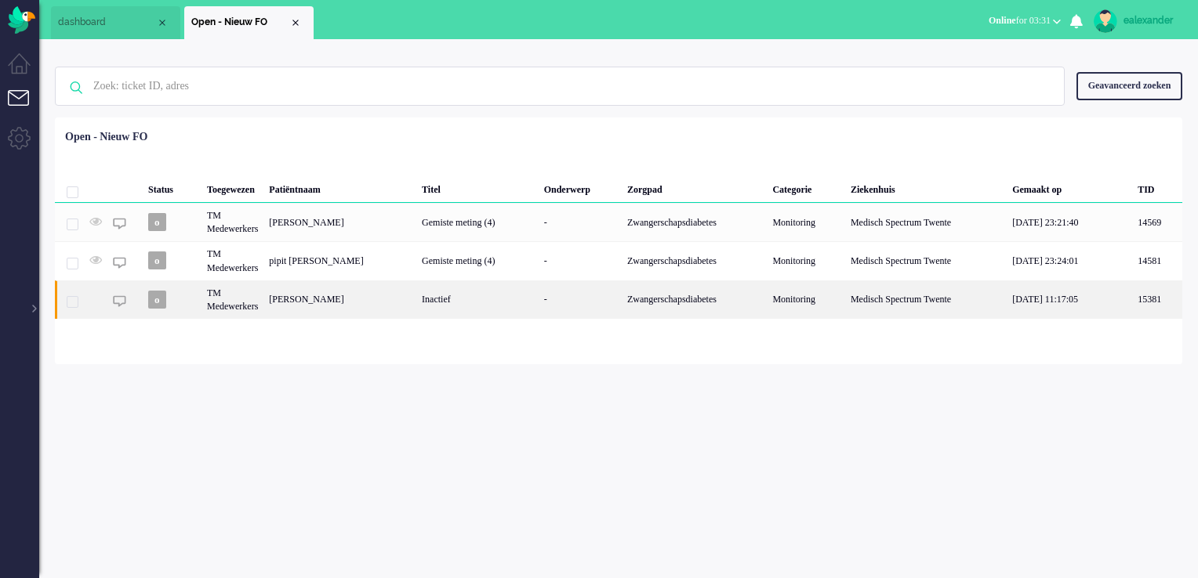
click at [519, 309] on div "Inactief" at bounding box center [477, 300] width 122 height 38
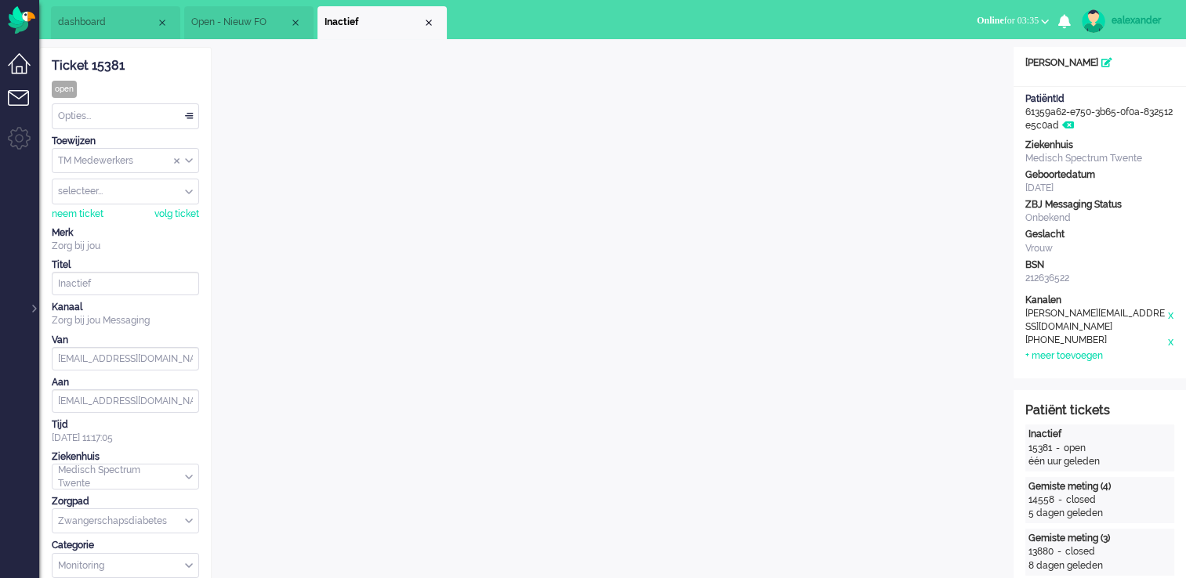
click at [20, 62] on li "Dashboard menu" at bounding box center [25, 70] width 35 height 35
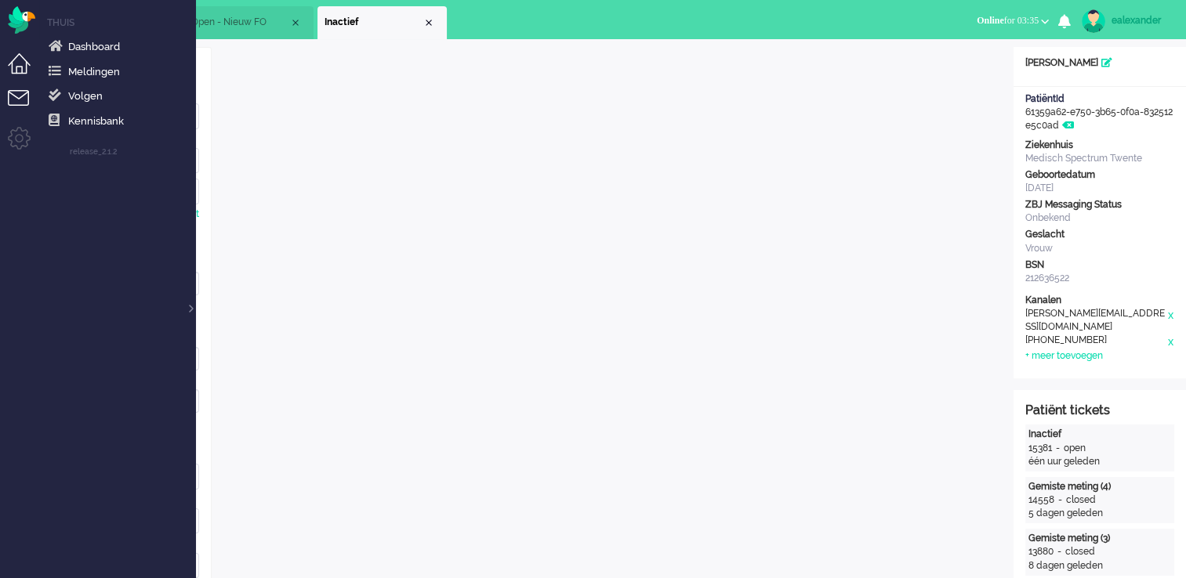
click at [20, 110] on li "Tickets menu" at bounding box center [25, 107] width 35 height 35
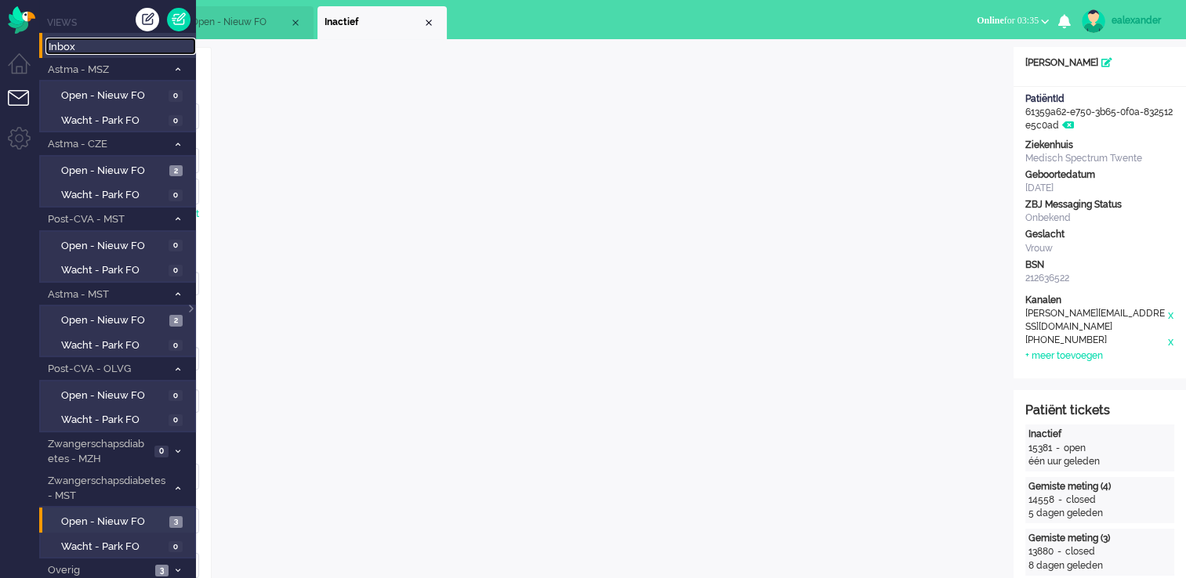
click at [85, 49] on span "Inbox" at bounding box center [122, 47] width 147 height 15
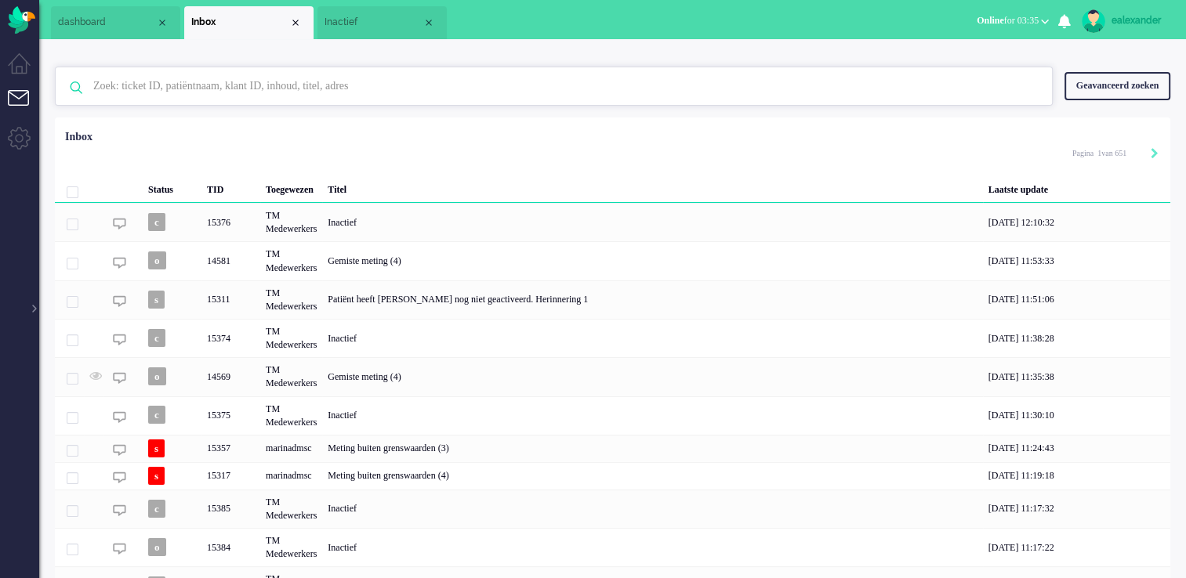
click at [350, 78] on input "text" at bounding box center [556, 86] width 949 height 38
paste input "15376"
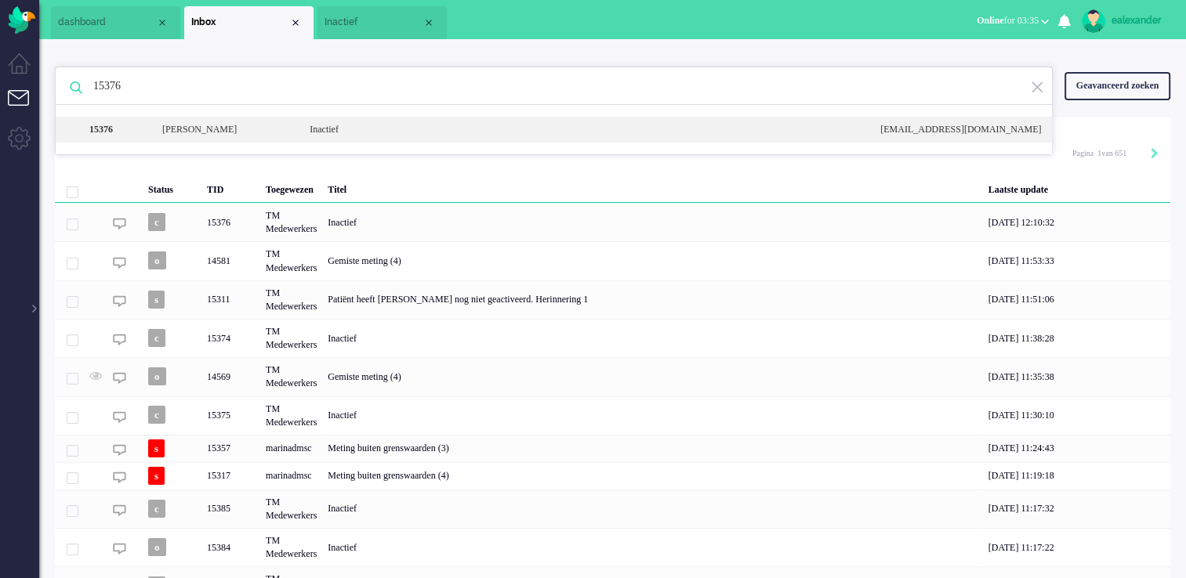
type input "15376"
click at [360, 134] on div "Inactief" at bounding box center [583, 129] width 571 height 13
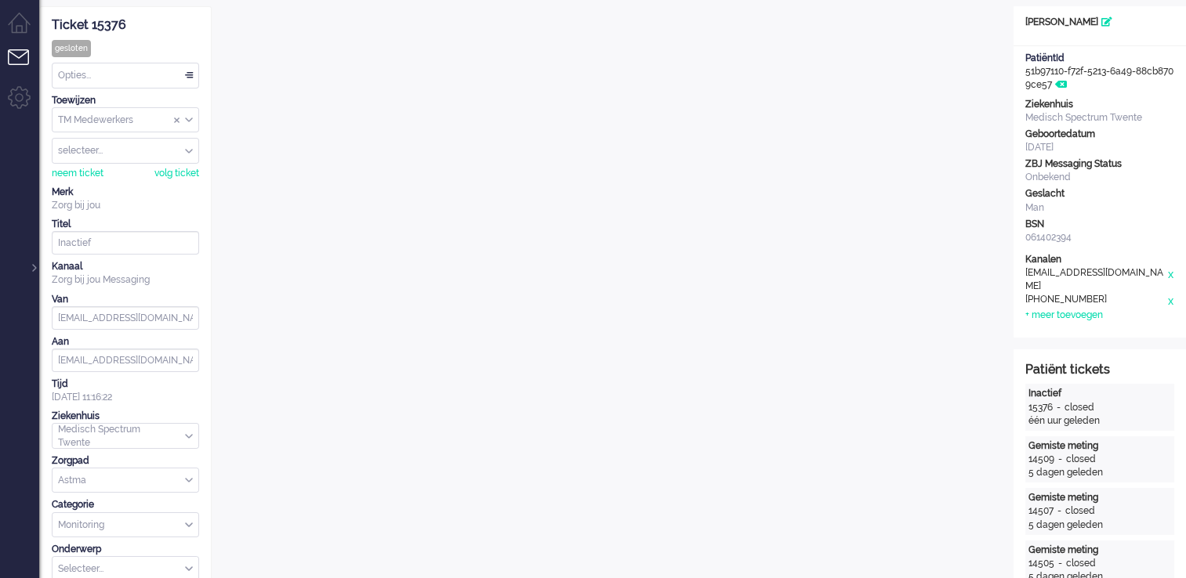
scroll to position [16, 0]
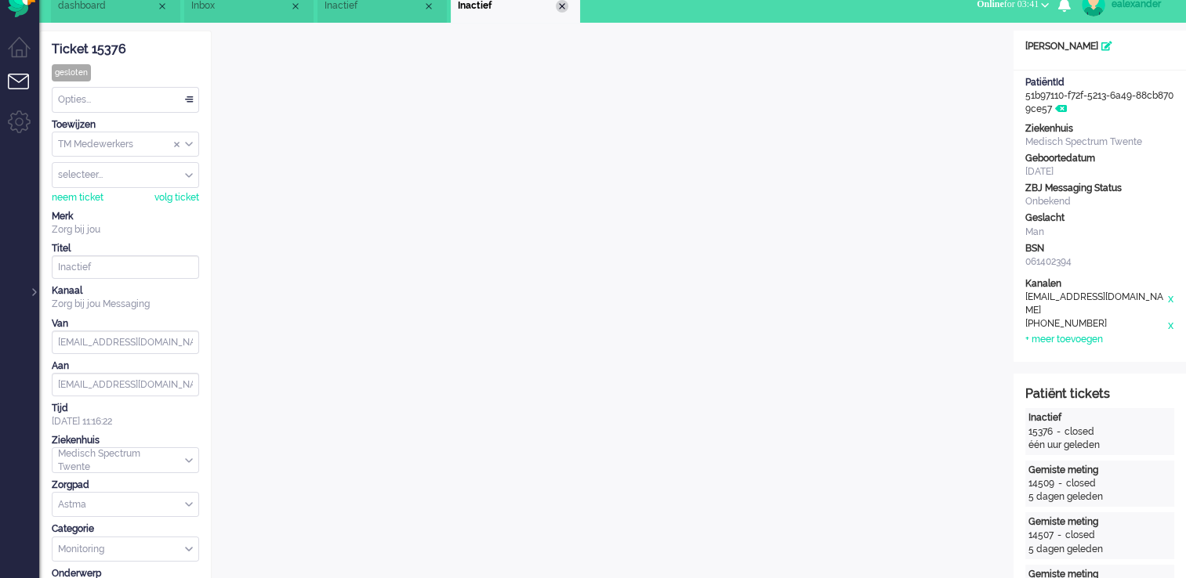
click at [567, 9] on li "Inactief" at bounding box center [515, 6] width 129 height 33
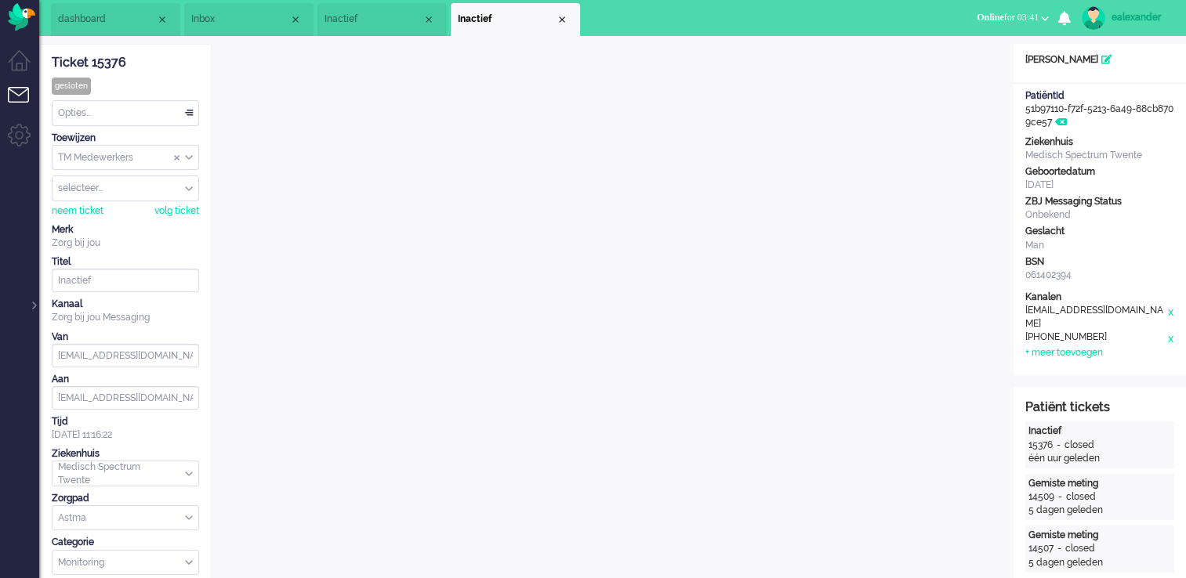
scroll to position [0, 0]
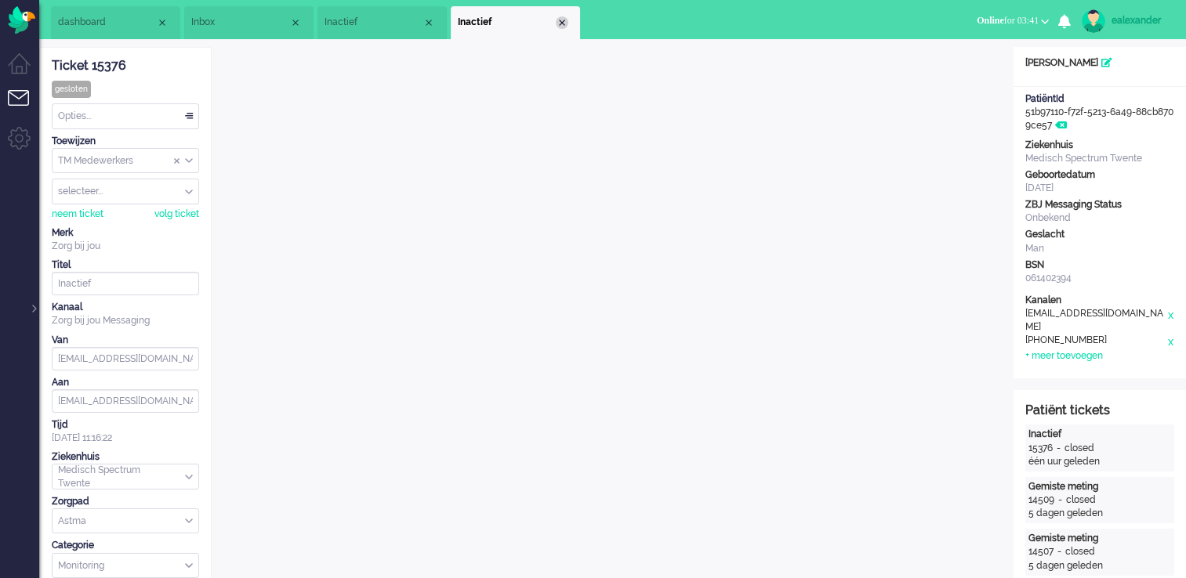
click at [556, 23] on div "Close tab" at bounding box center [562, 22] width 13 height 13
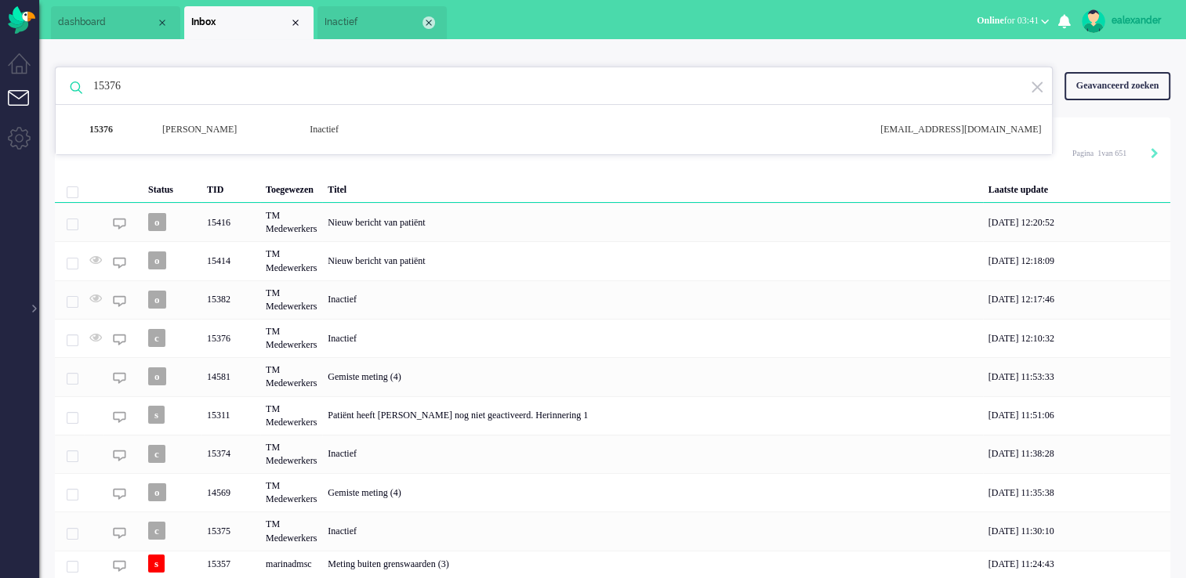
click at [429, 24] on div "Close tab" at bounding box center [428, 22] width 13 height 13
drag, startPoint x: 296, startPoint y: 24, endPoint x: 198, endPoint y: 46, distance: 100.6
click at [292, 27] on div "Close tab" at bounding box center [295, 22] width 13 height 13
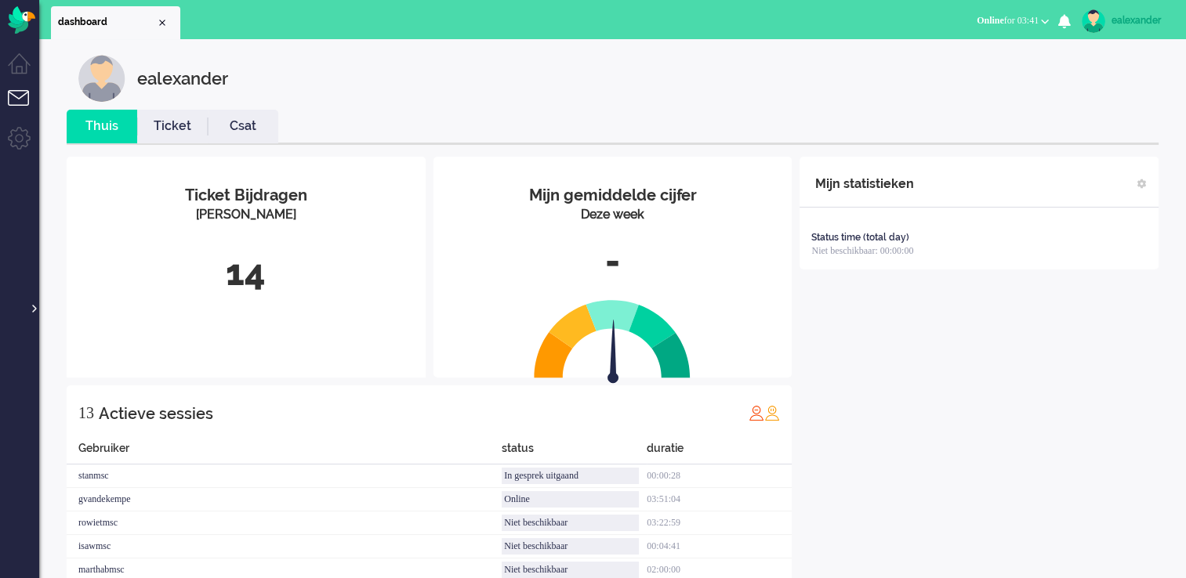
click at [31, 307] on div at bounding box center [33, 301] width 8 height 24
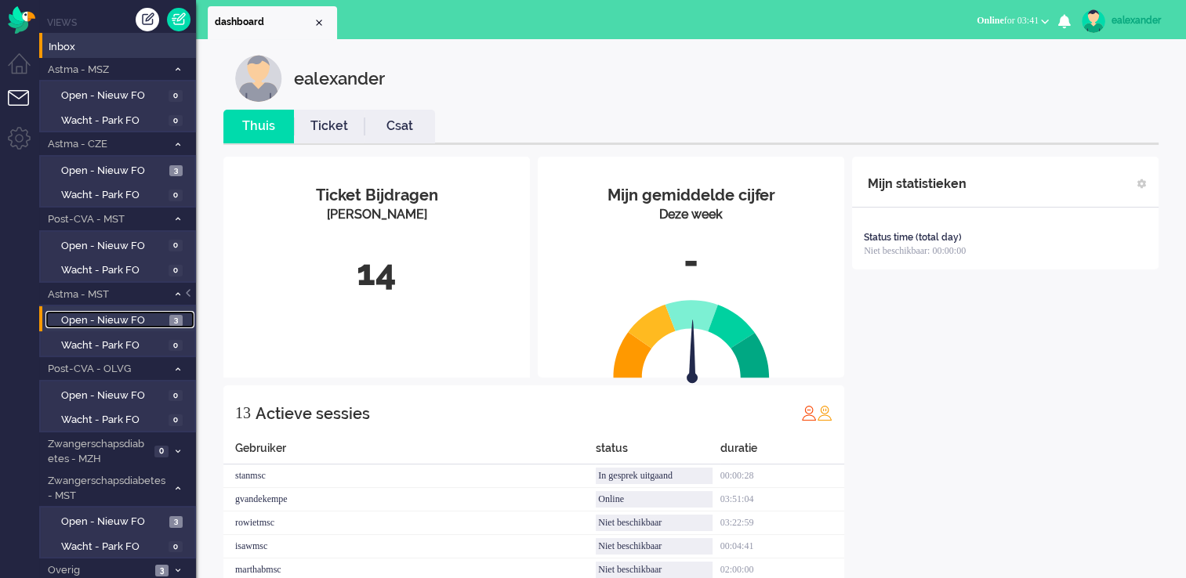
click at [171, 315] on span "3" at bounding box center [175, 321] width 13 height 12
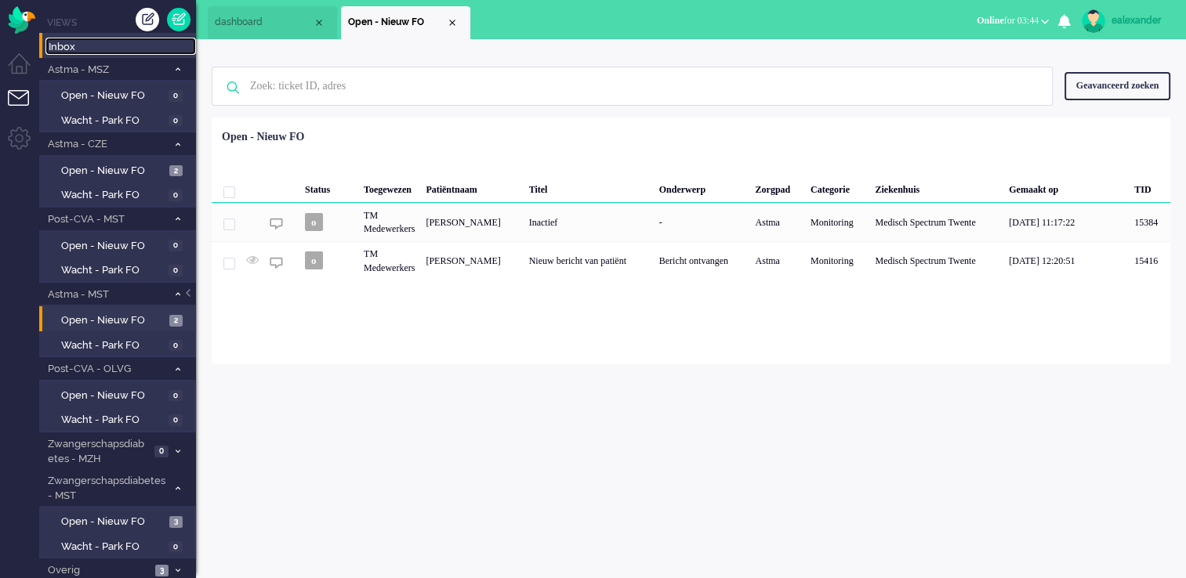
click at [125, 46] on span "Inbox" at bounding box center [122, 47] width 147 height 15
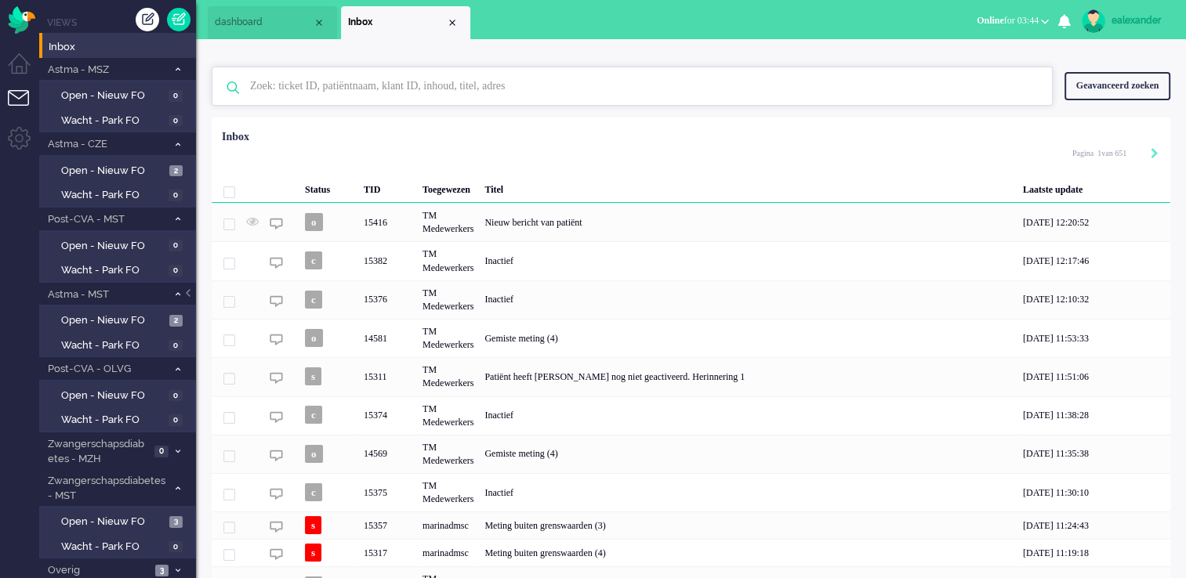
click at [342, 80] on input "text" at bounding box center [634, 86] width 792 height 38
paste input "15382"
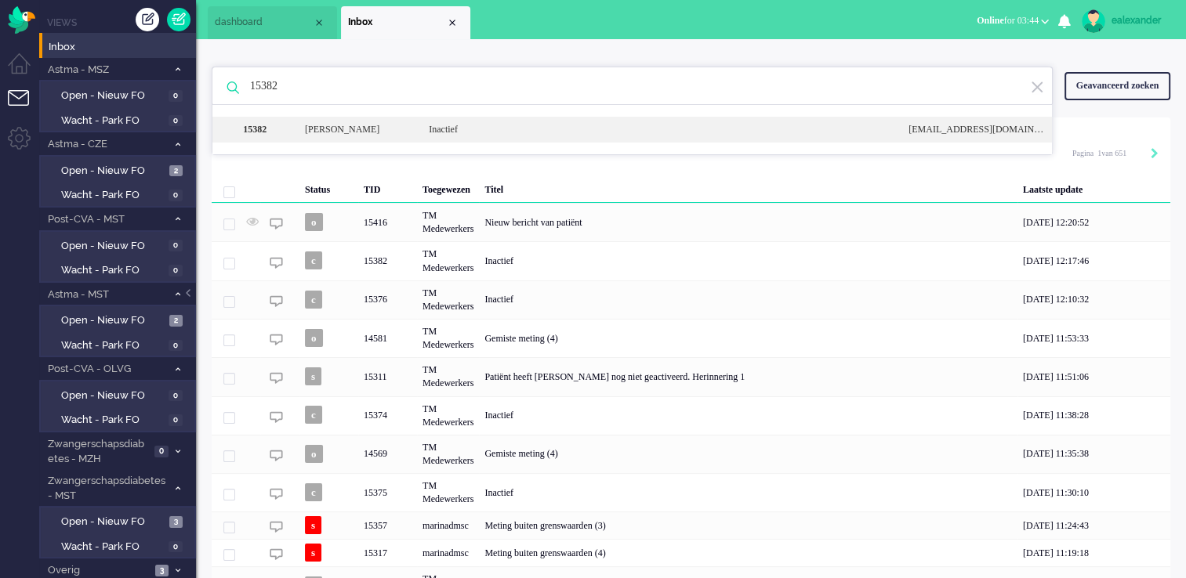
click at [364, 130] on div "[PERSON_NAME]" at bounding box center [355, 129] width 124 height 13
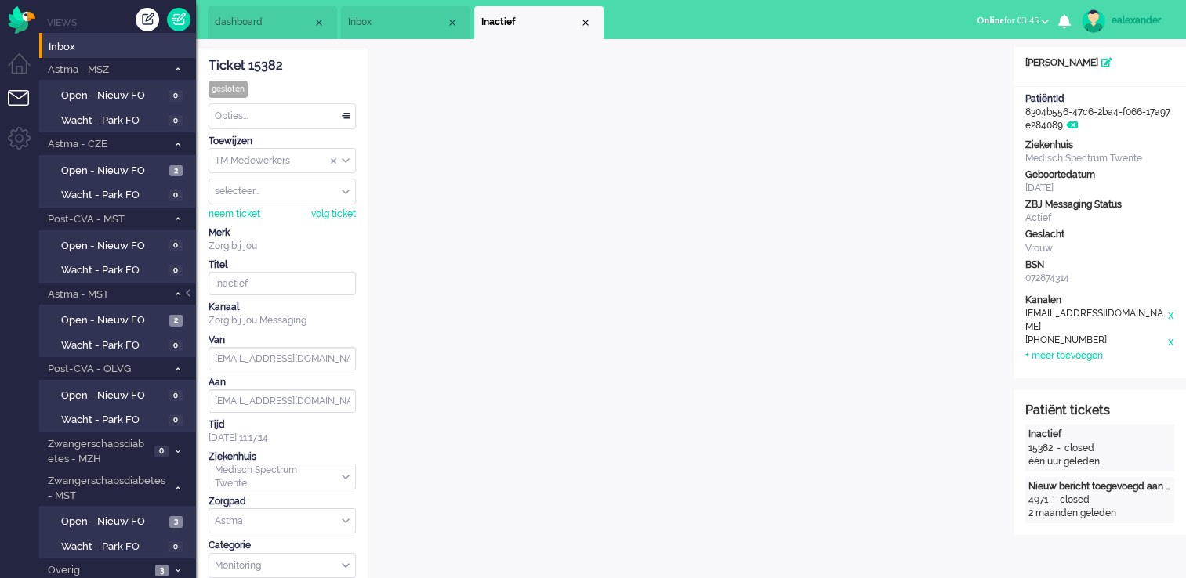
click at [193, 299] on div at bounding box center [190, 301] width 8 height 24
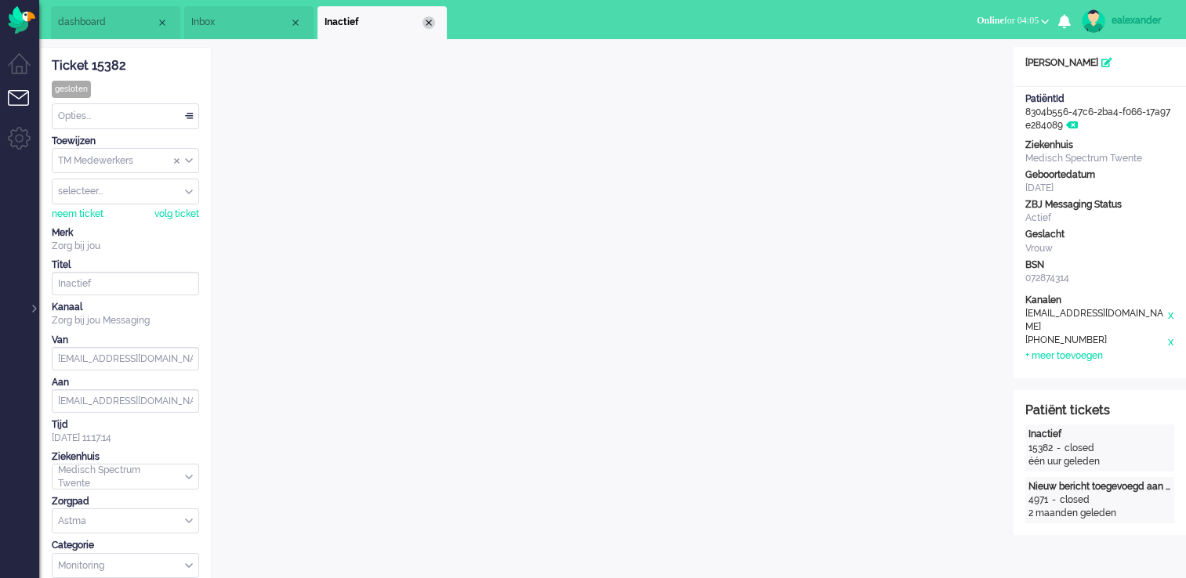
click at [430, 24] on div "Close tab" at bounding box center [428, 22] width 13 height 13
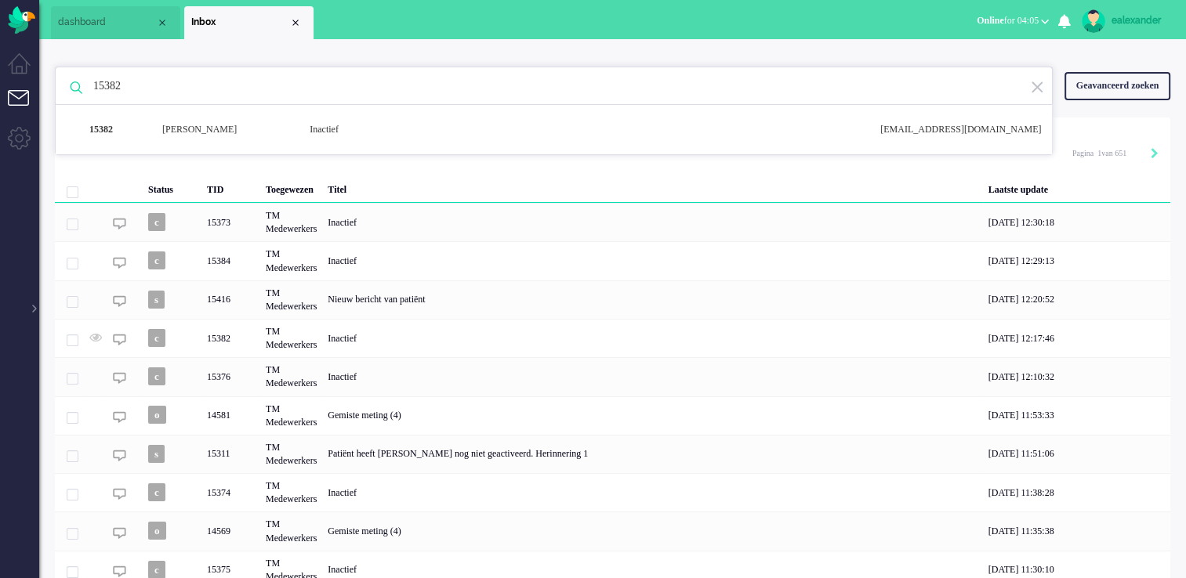
click at [702, 101] on input "15382" at bounding box center [556, 86] width 949 height 38
paste input "416"
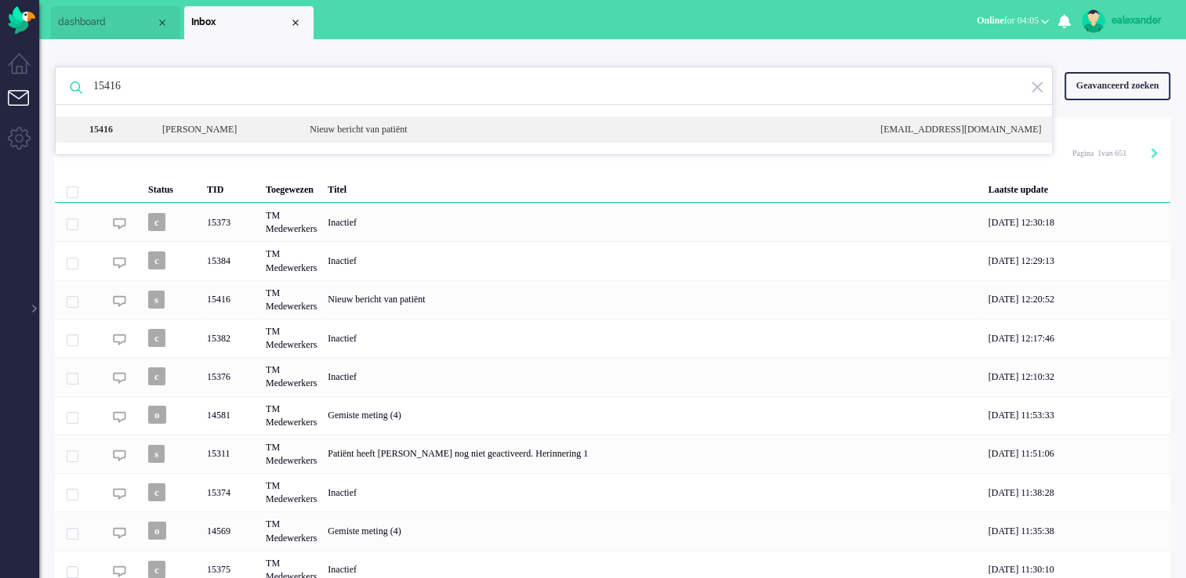
click at [540, 137] on div "15416 [PERSON_NAME] Nieuw bericht van patiënt [EMAIL_ADDRESS][DOMAIN_NAME]" at bounding box center [554, 130] width 996 height 26
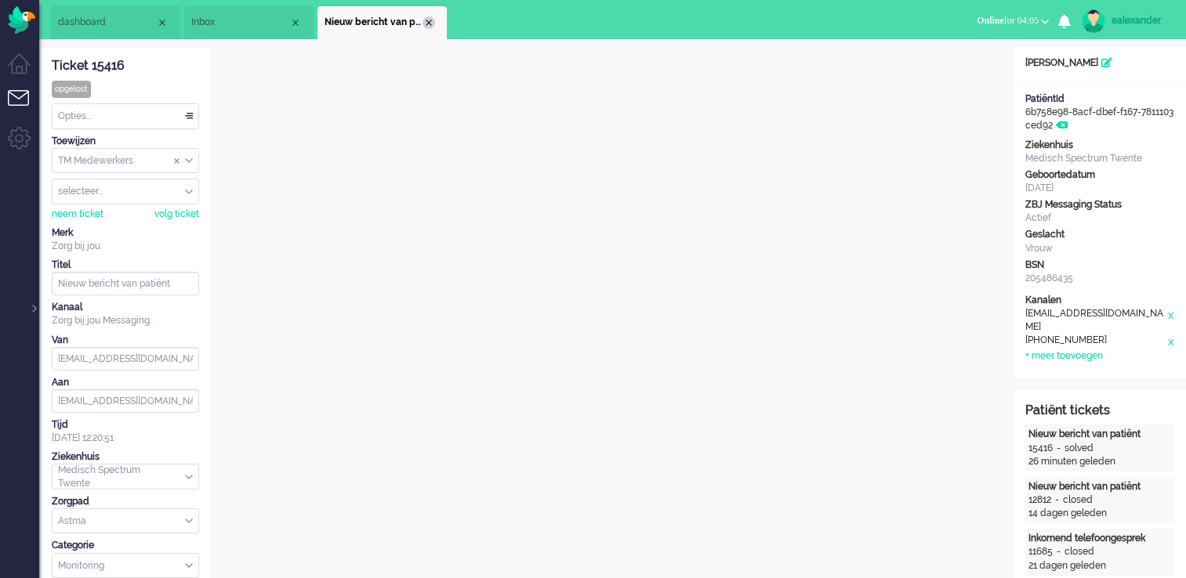
click at [433, 20] on div "Close tab" at bounding box center [428, 22] width 13 height 13
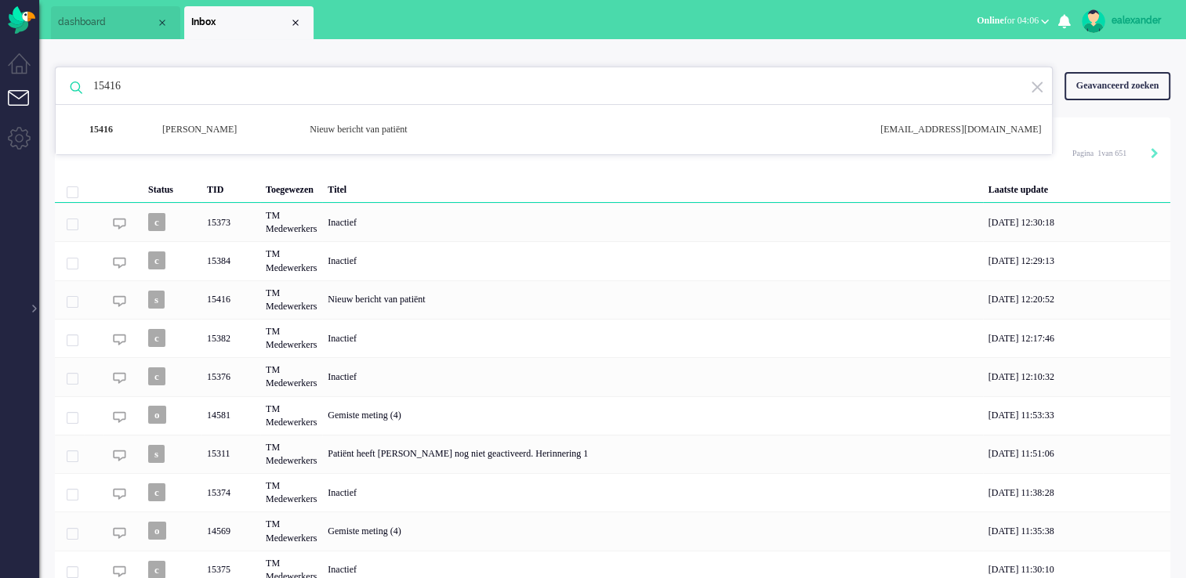
click at [169, 82] on input "15416" at bounding box center [556, 86] width 949 height 38
paste input "384"
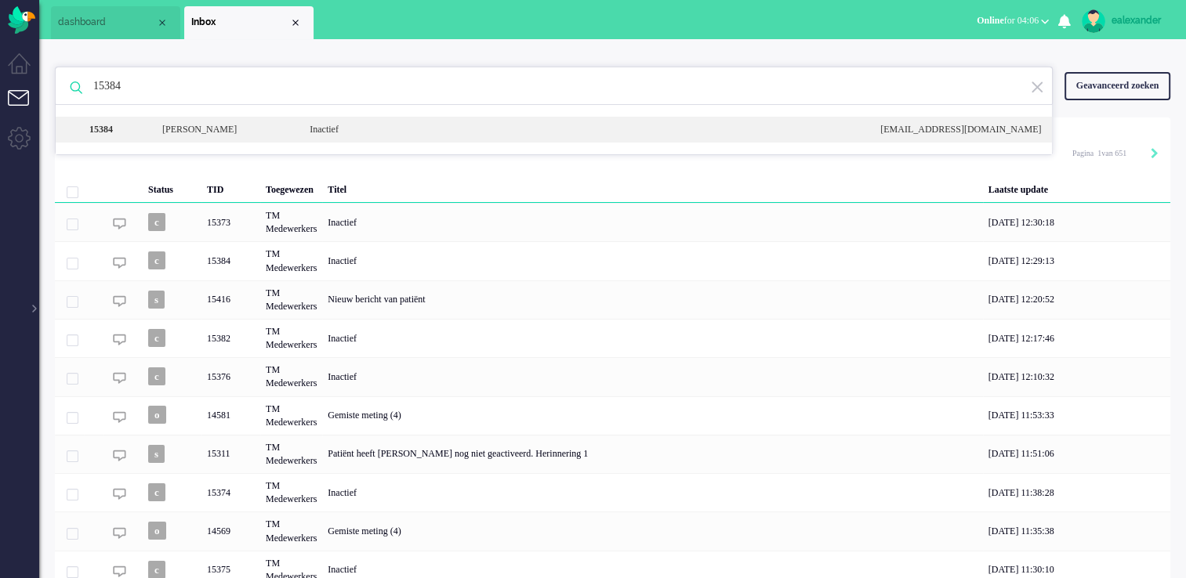
type input "15384"
click at [238, 133] on div "[PERSON_NAME]" at bounding box center [223, 129] width 147 height 13
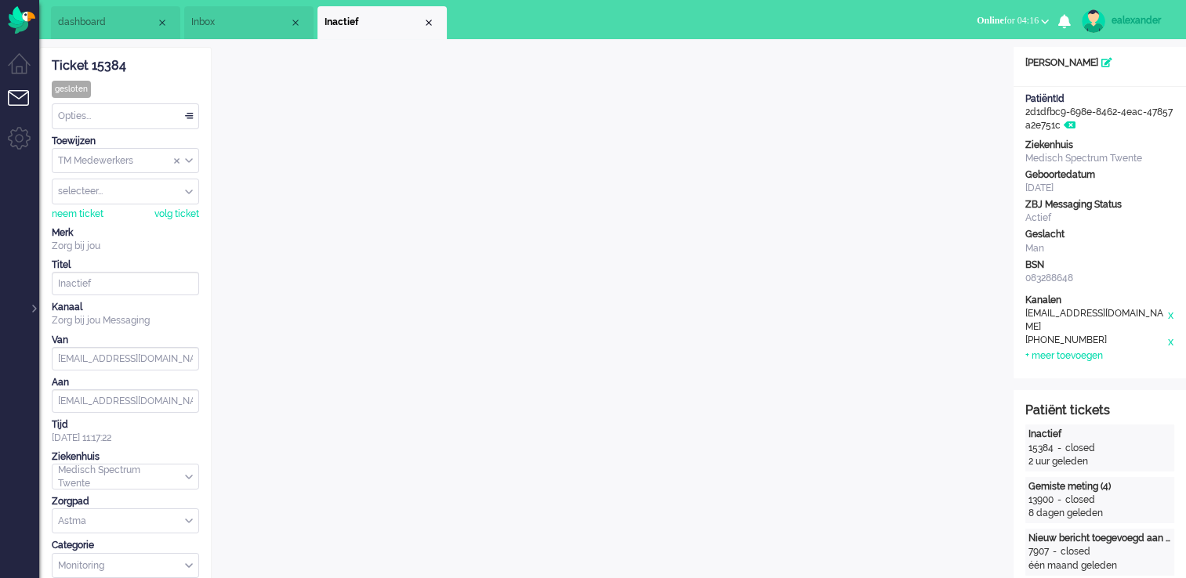
click at [1034, 24] on span "Online for 04:16" at bounding box center [1008, 20] width 62 height 11
click at [999, 55] on label "Niet beschikbaar" at bounding box center [984, 52] width 124 height 13
